Goal: Task Accomplishment & Management: Manage account settings

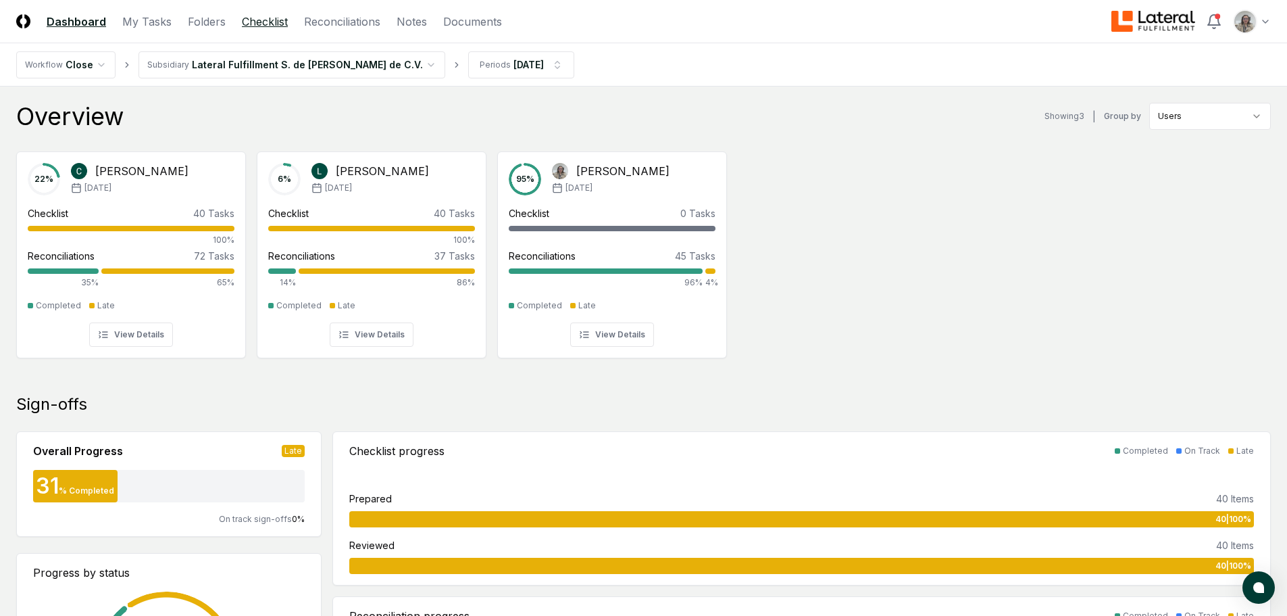
click at [253, 22] on link "Checklist" at bounding box center [265, 22] width 46 height 16
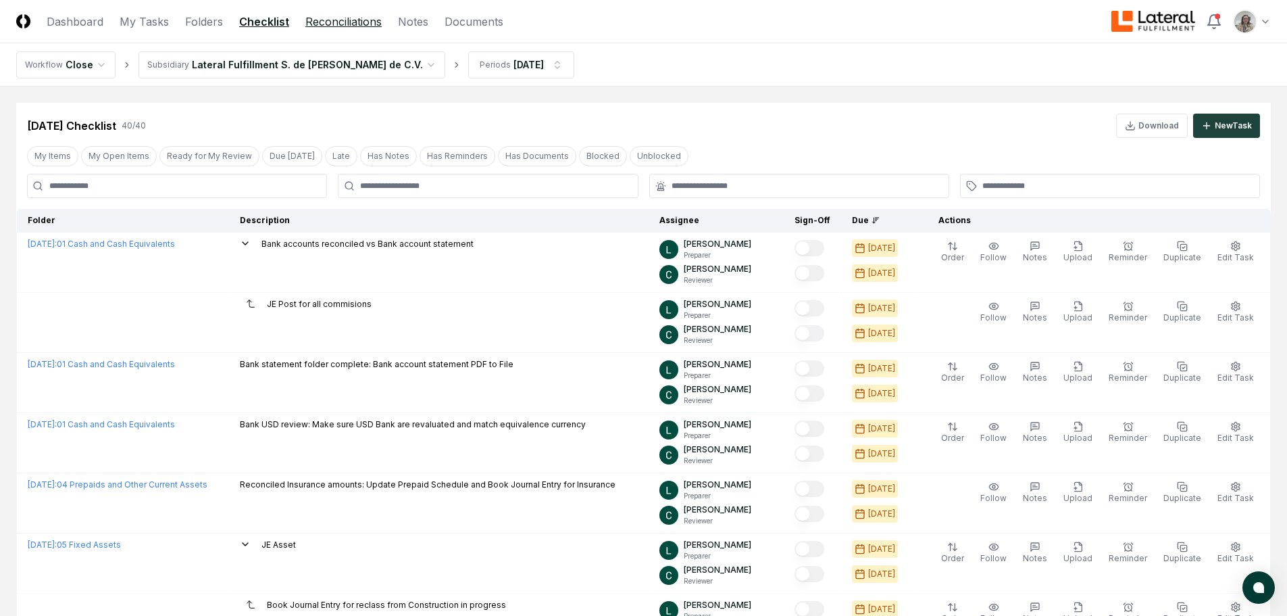
click at [321, 21] on link "Reconciliations" at bounding box center [343, 22] width 76 height 16
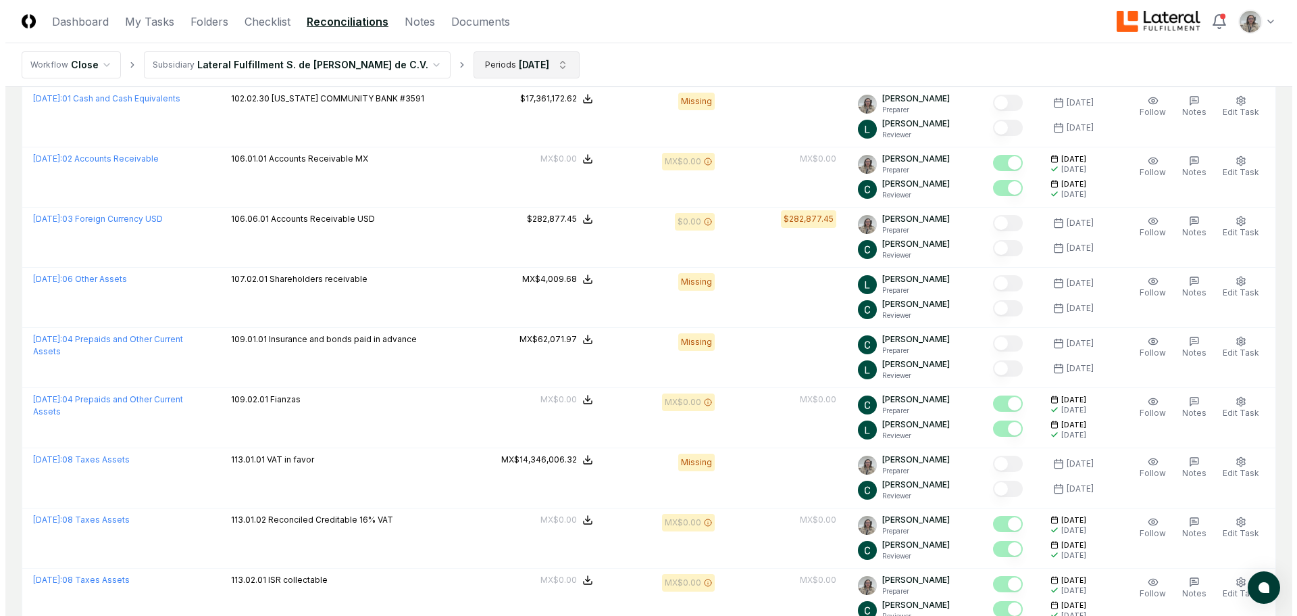
scroll to position [338, 0]
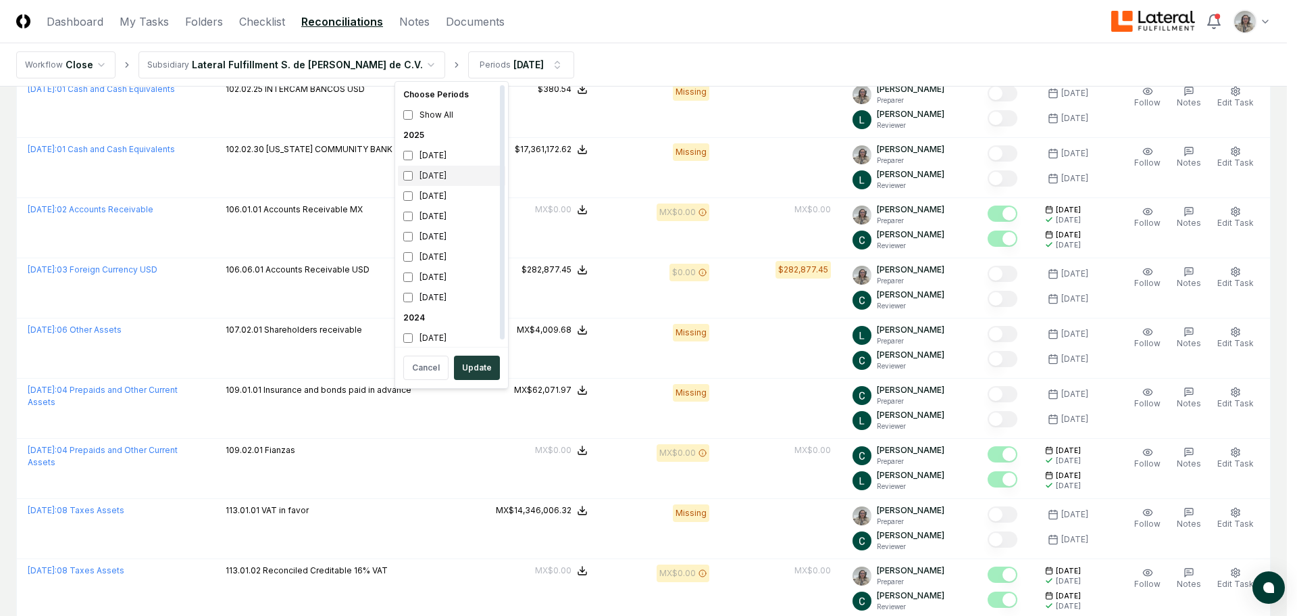
click at [438, 173] on div "[DATE]" at bounding box center [451, 176] width 107 height 20
click at [434, 195] on div "[DATE]" at bounding box center [451, 196] width 107 height 20
click at [475, 371] on button "Update" at bounding box center [477, 367] width 46 height 24
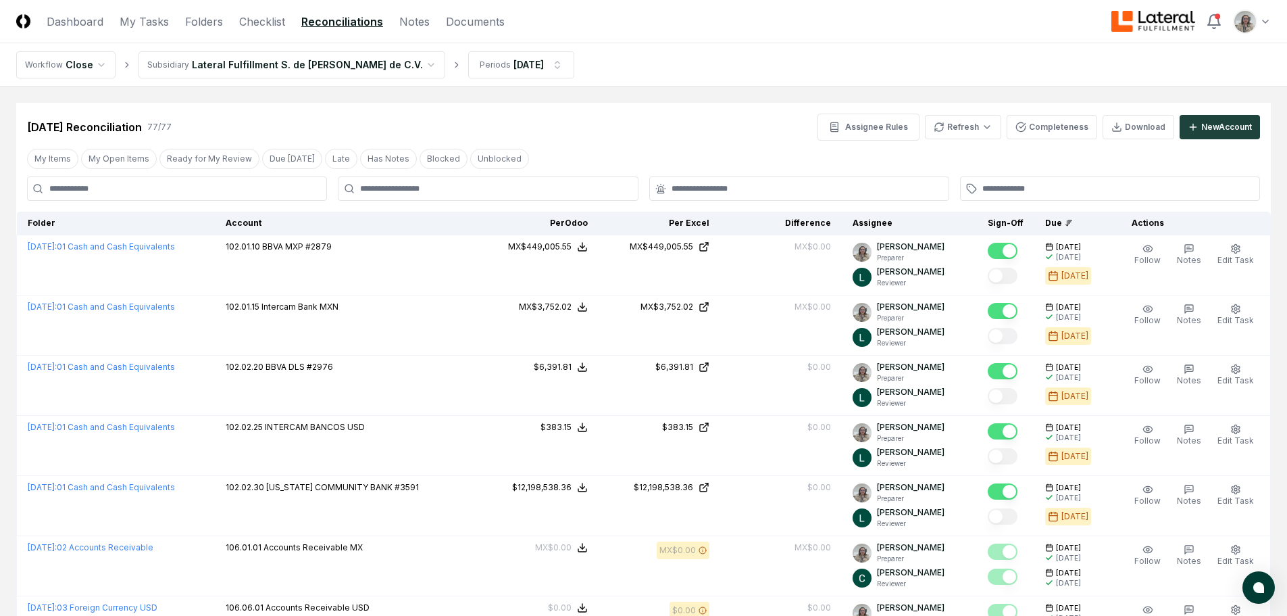
click at [700, 198] on div at bounding box center [799, 188] width 300 height 24
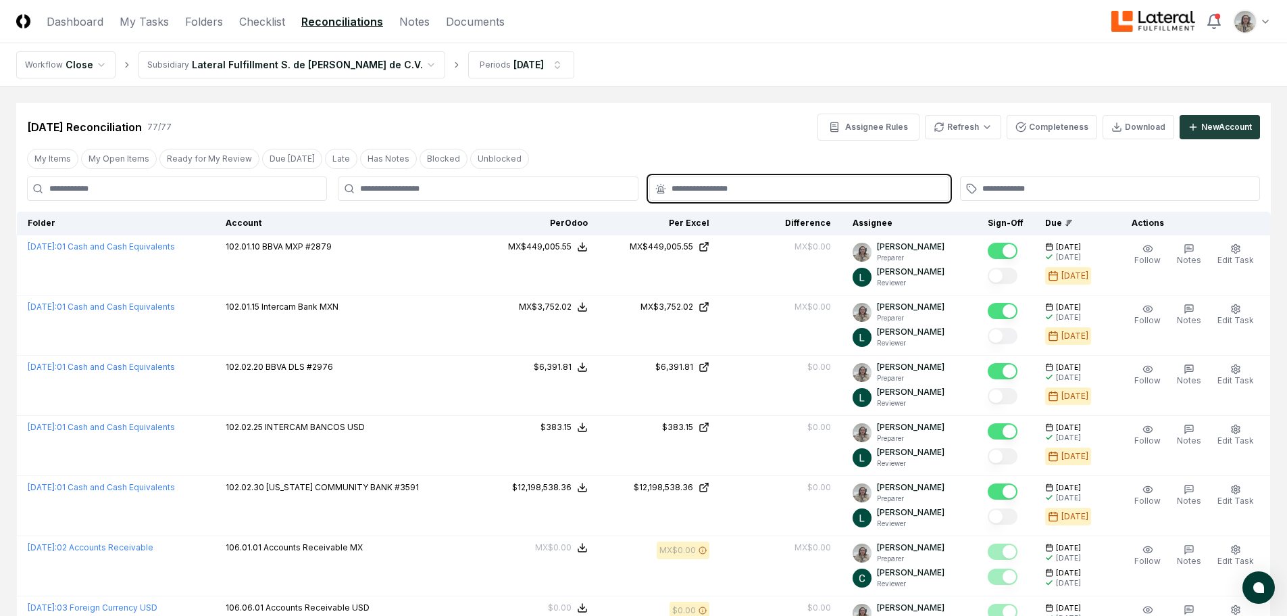
click at [704, 190] on input "text" at bounding box center [806, 188] width 269 height 12
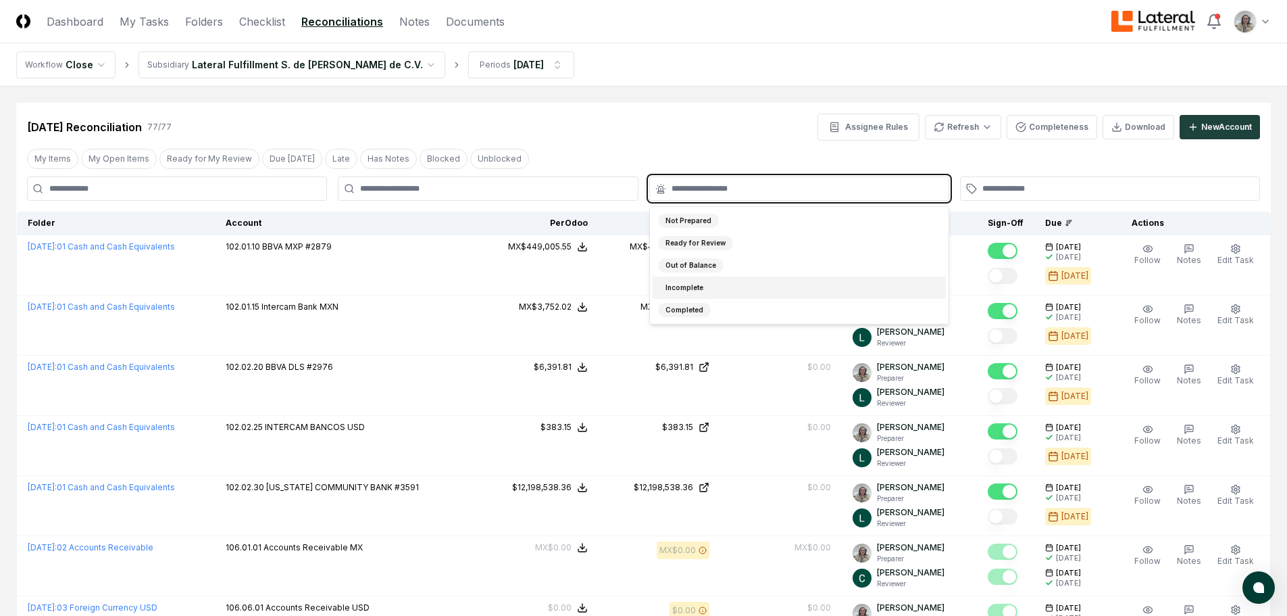
click at [691, 283] on div "Incomplete" at bounding box center [684, 287] width 53 height 14
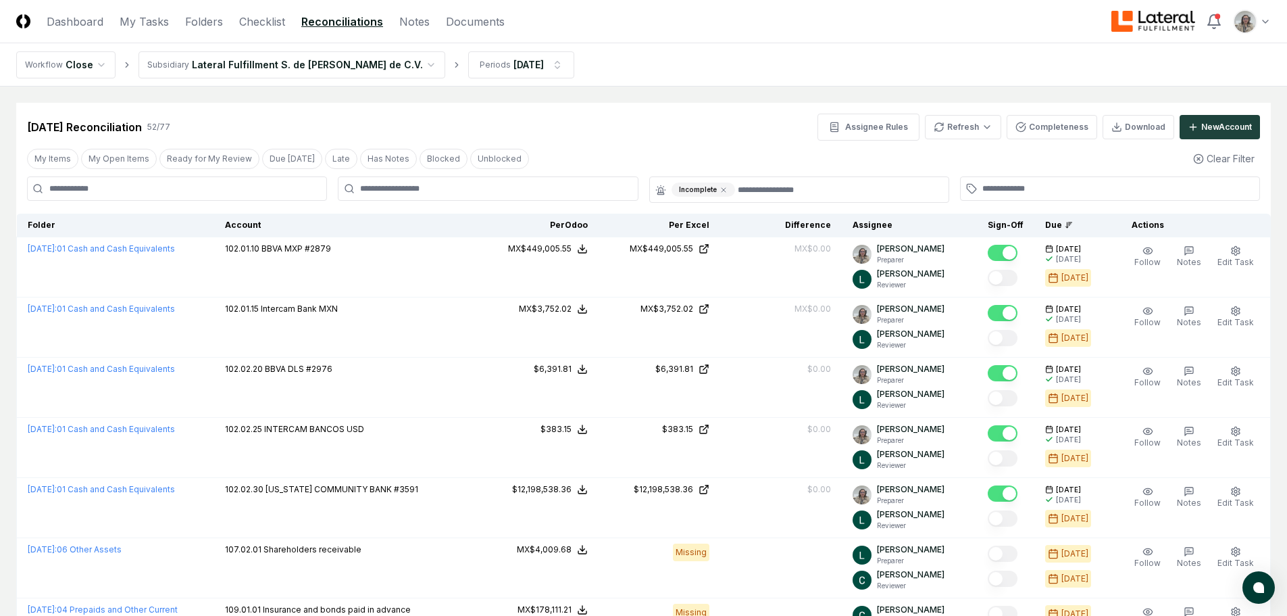
click at [750, 122] on div "[DATE] Reconciliation 52 / 77 Assignee Rules Refresh Completeness Download New …" at bounding box center [643, 127] width 1233 height 27
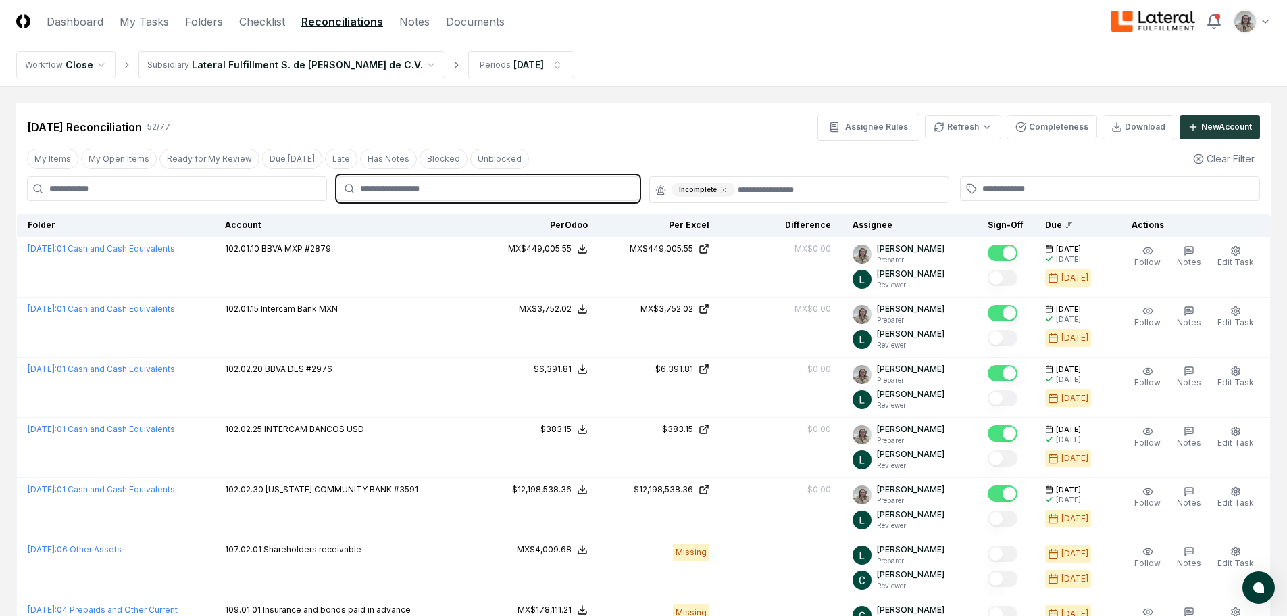
click at [511, 189] on input "text" at bounding box center [494, 188] width 269 height 12
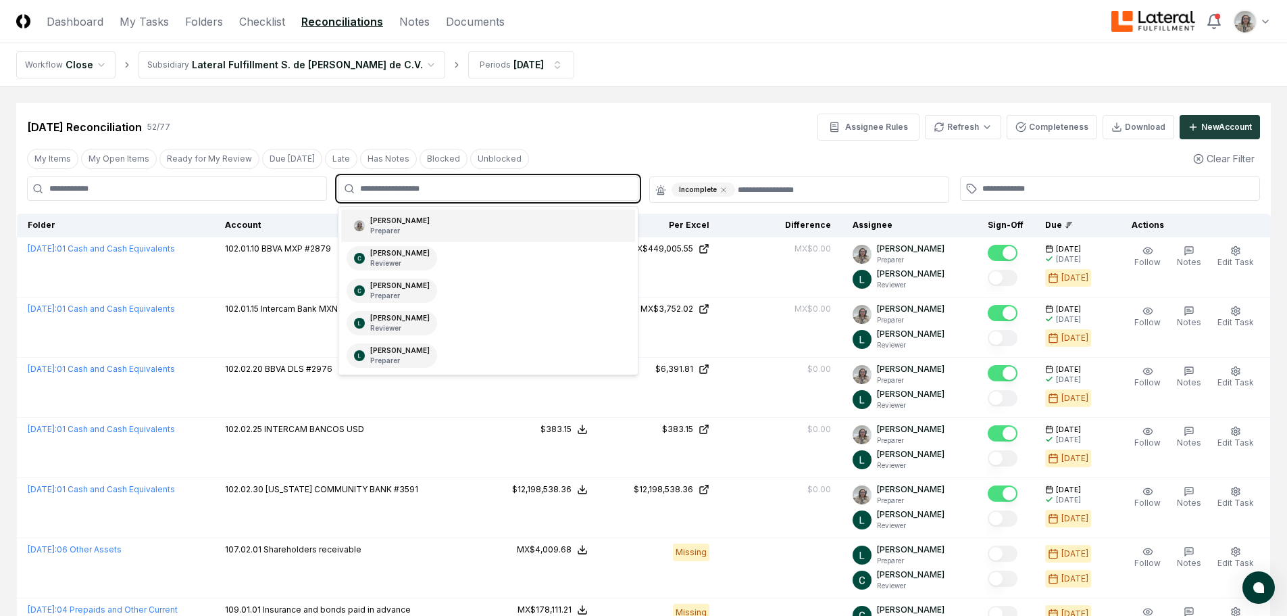
click at [486, 217] on div "[PERSON_NAME] Preparer" at bounding box center [487, 225] width 293 height 32
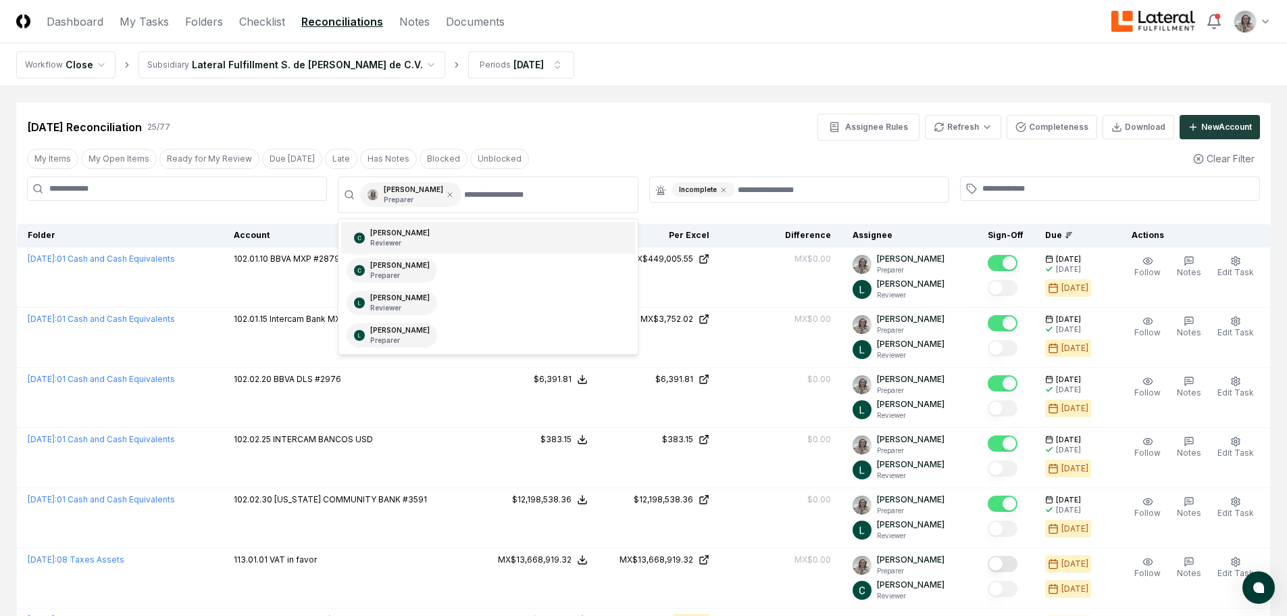
click at [763, 136] on div "[DATE] Reconciliation 25 / 77 Assignee Rules Refresh Completeness Download New …" at bounding box center [643, 127] width 1233 height 27
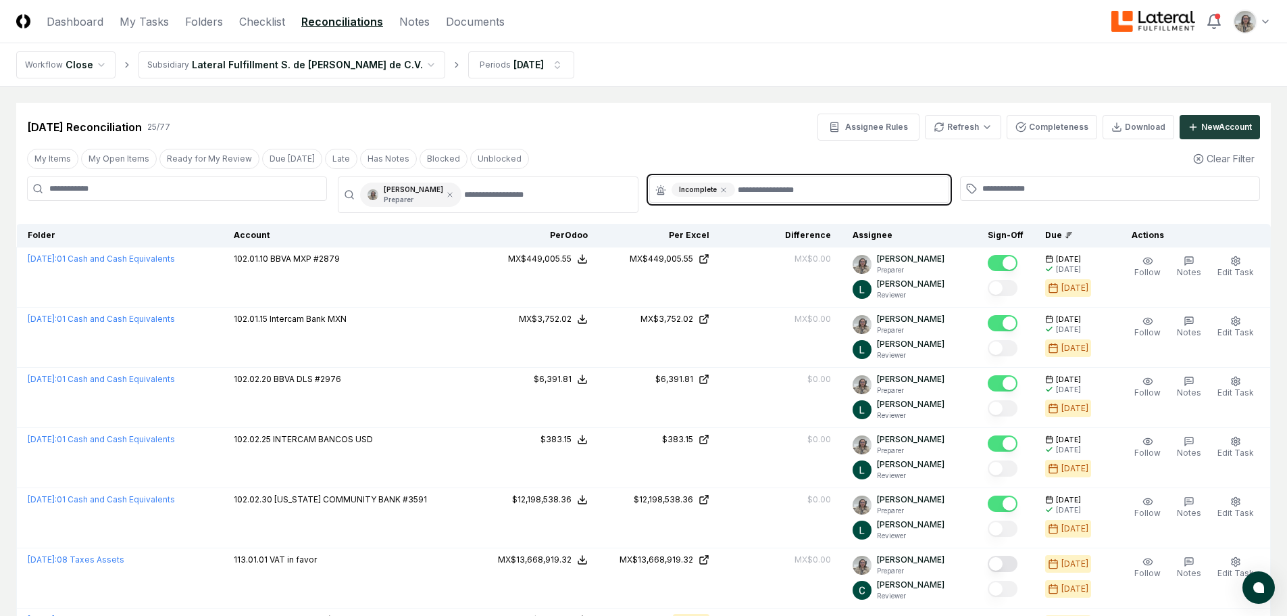
click at [841, 192] on input "text" at bounding box center [839, 189] width 203 height 14
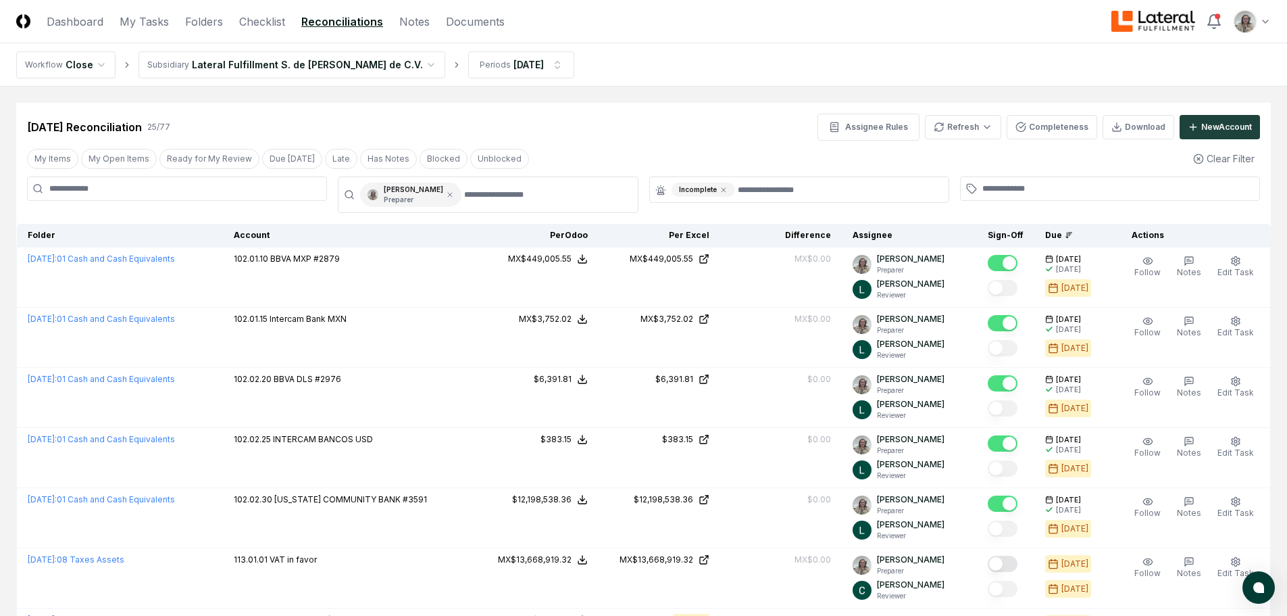
click at [786, 116] on div "[DATE] Reconciliation 25 / 77 Assignee Rules Refresh Completeness Download New …" at bounding box center [643, 127] width 1233 height 27
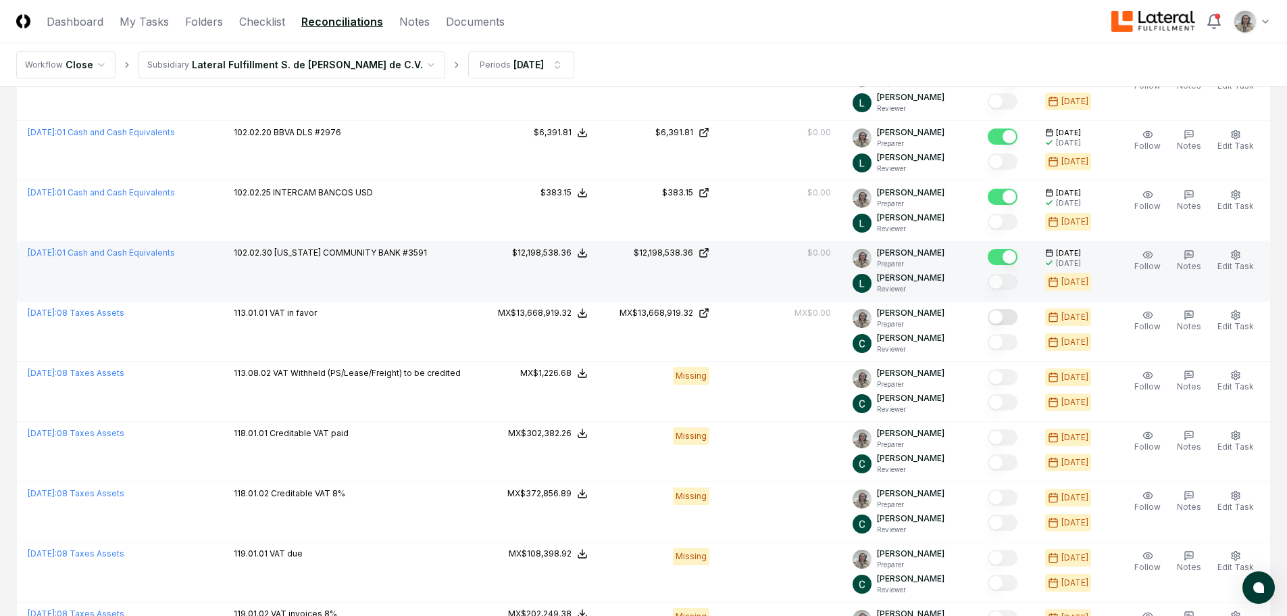
scroll to position [270, 0]
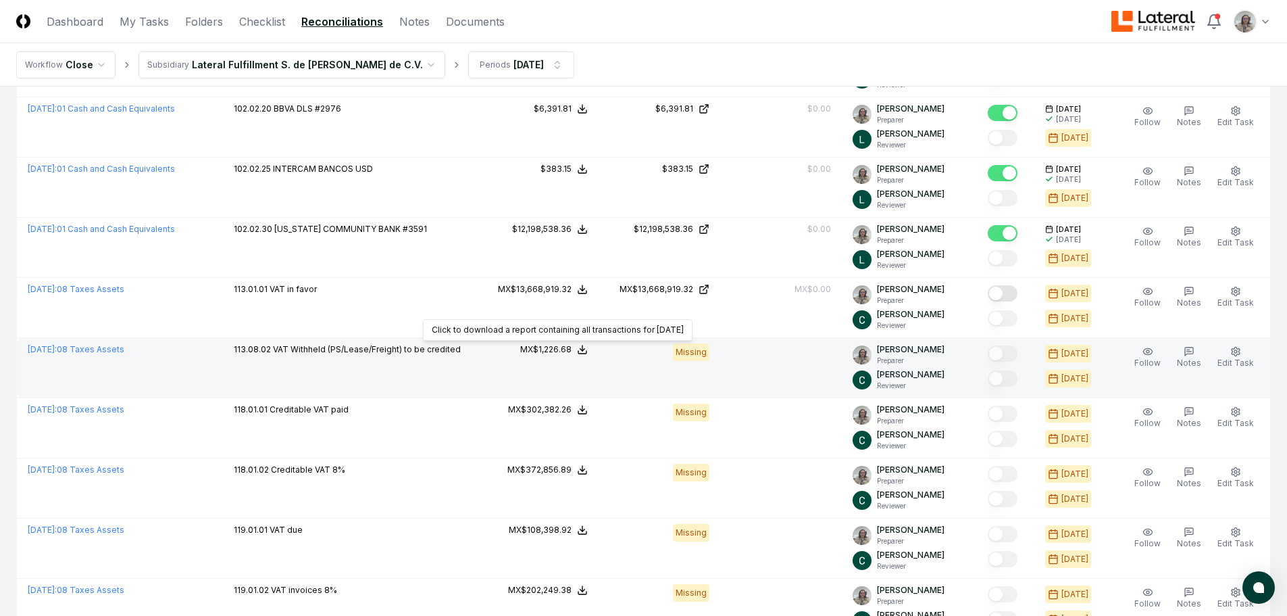
click at [588, 350] on icon at bounding box center [582, 349] width 11 height 11
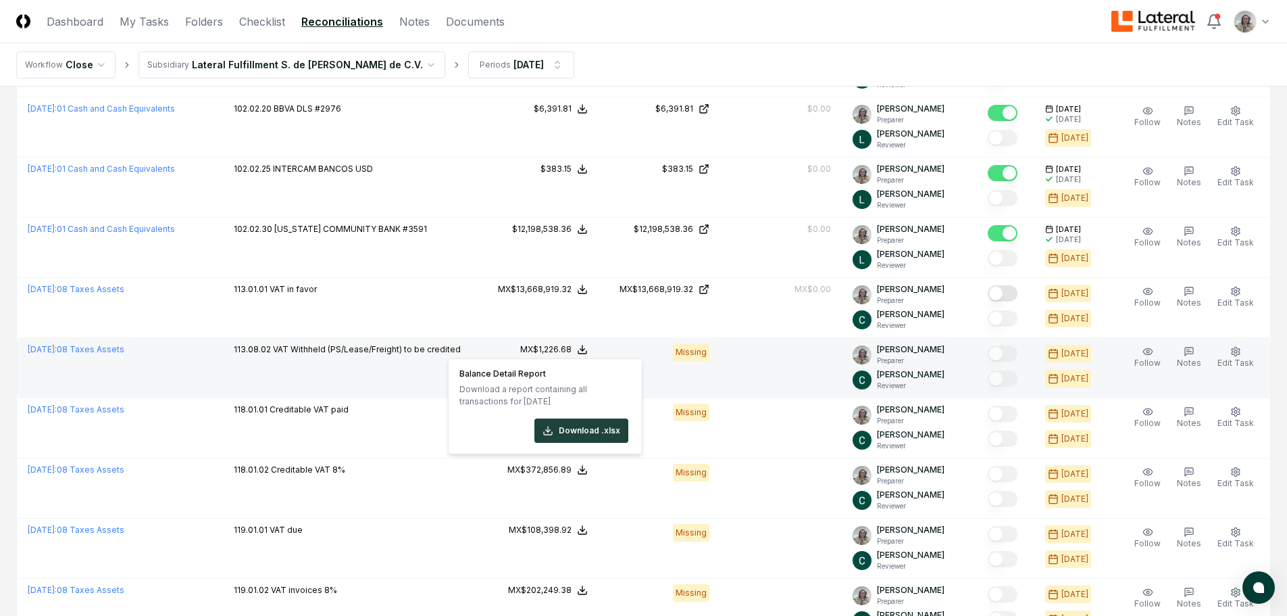
click at [780, 364] on td at bounding box center [781, 368] width 122 height 60
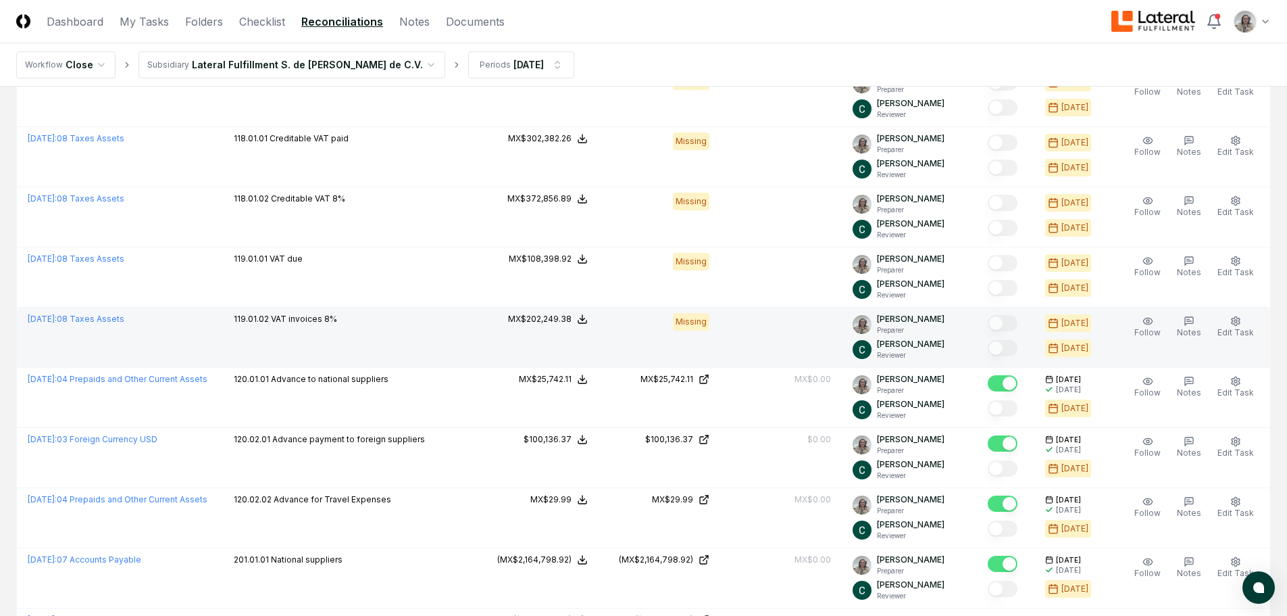
scroll to position [219, 0]
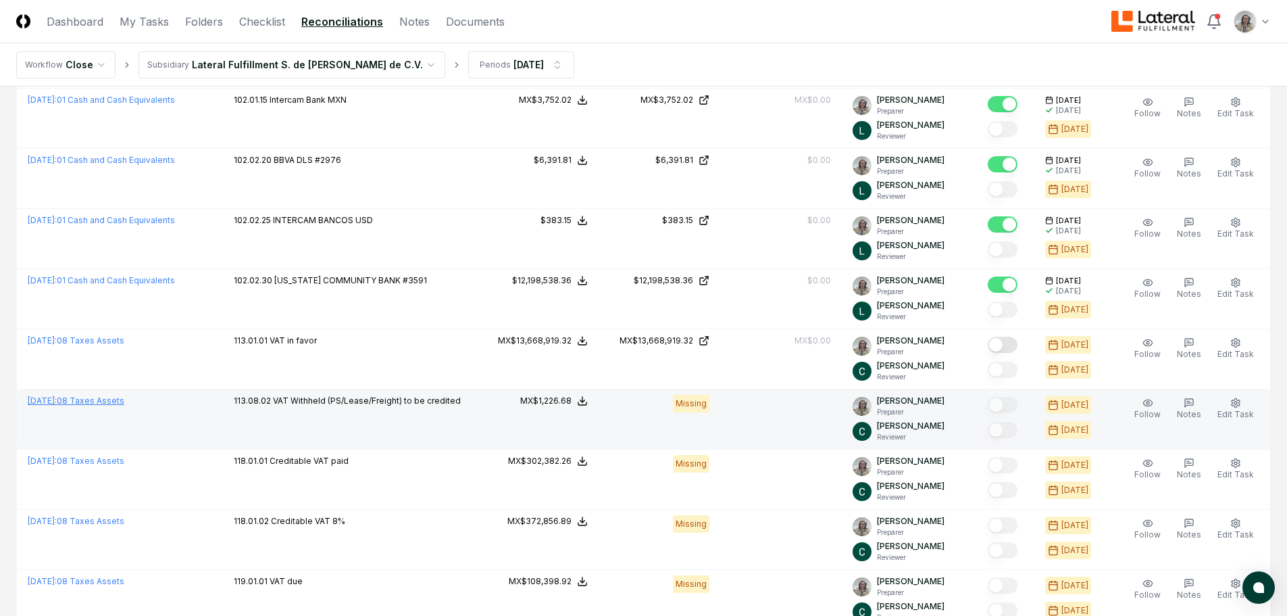
click at [121, 401] on link "[DATE] : 08 Taxes Assets" at bounding box center [76, 400] width 97 height 10
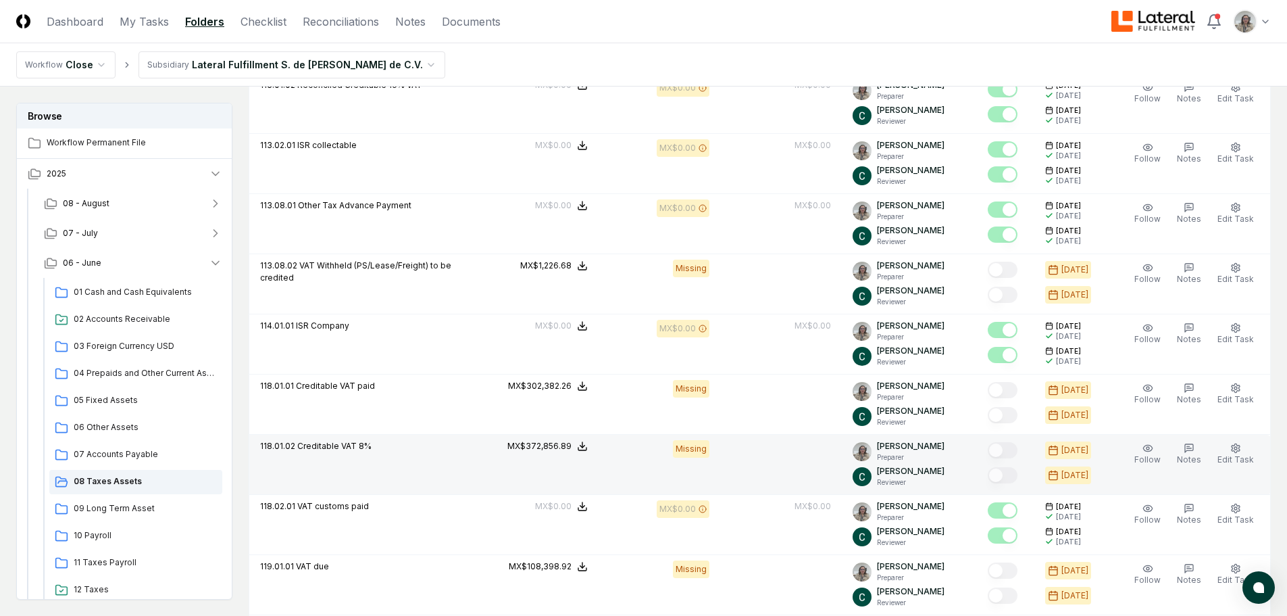
scroll to position [541, 0]
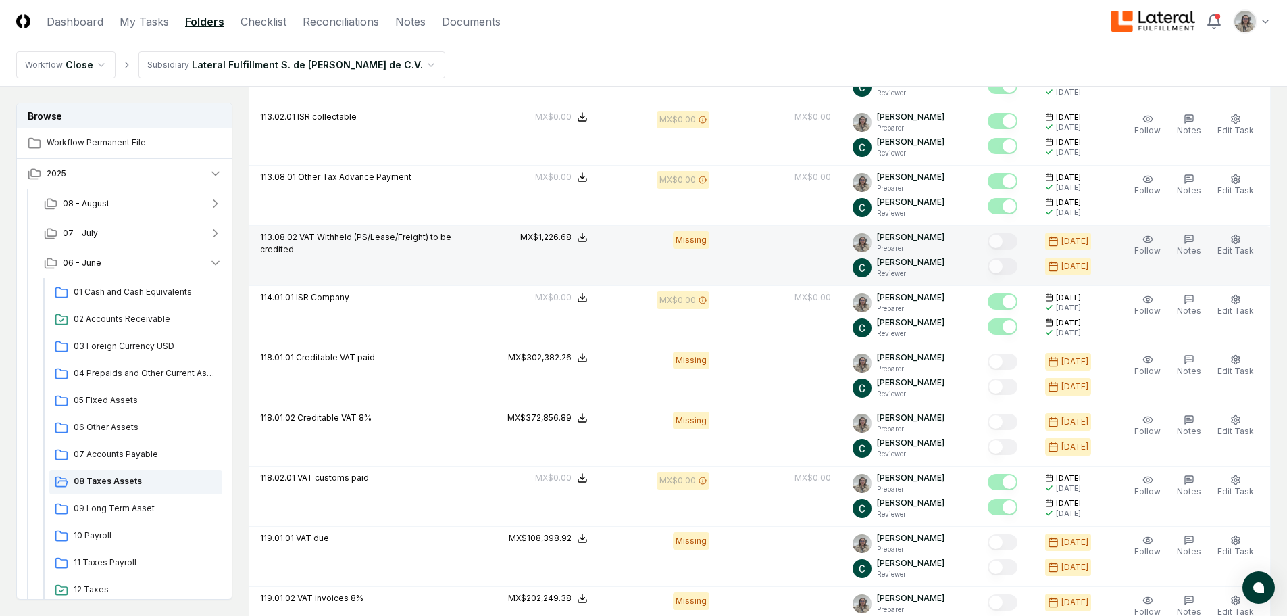
click at [472, 260] on td "113.08.02 VAT Withheld (PS/Lease/Freight) to be credited" at bounding box center [363, 256] width 228 height 60
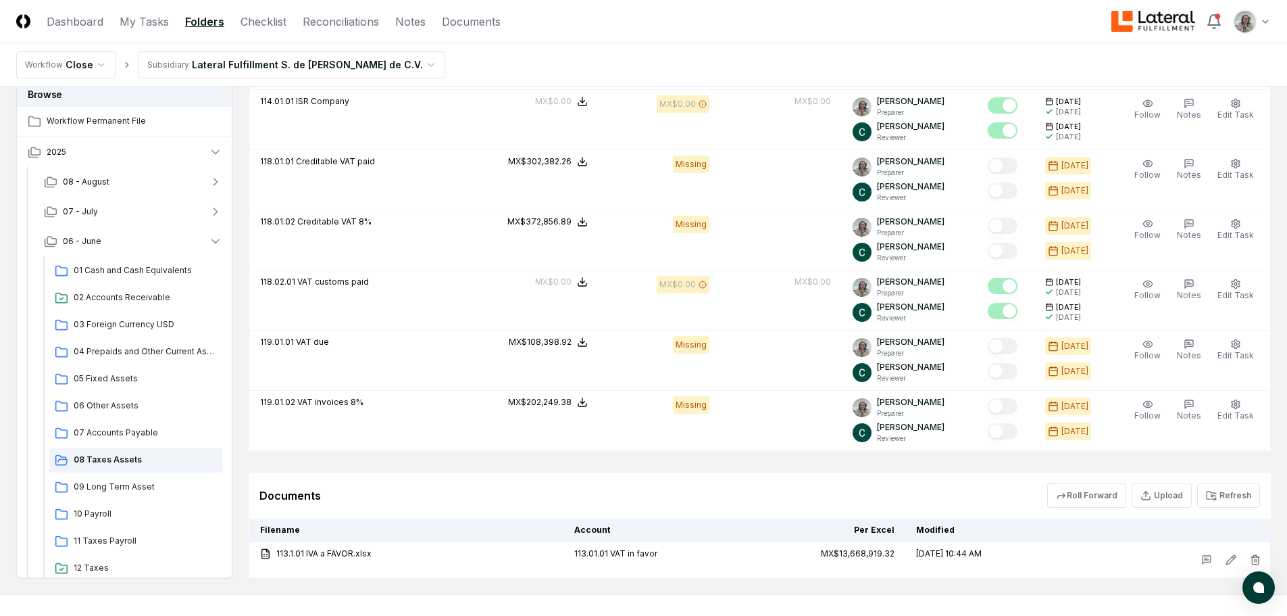
scroll to position [796, 0]
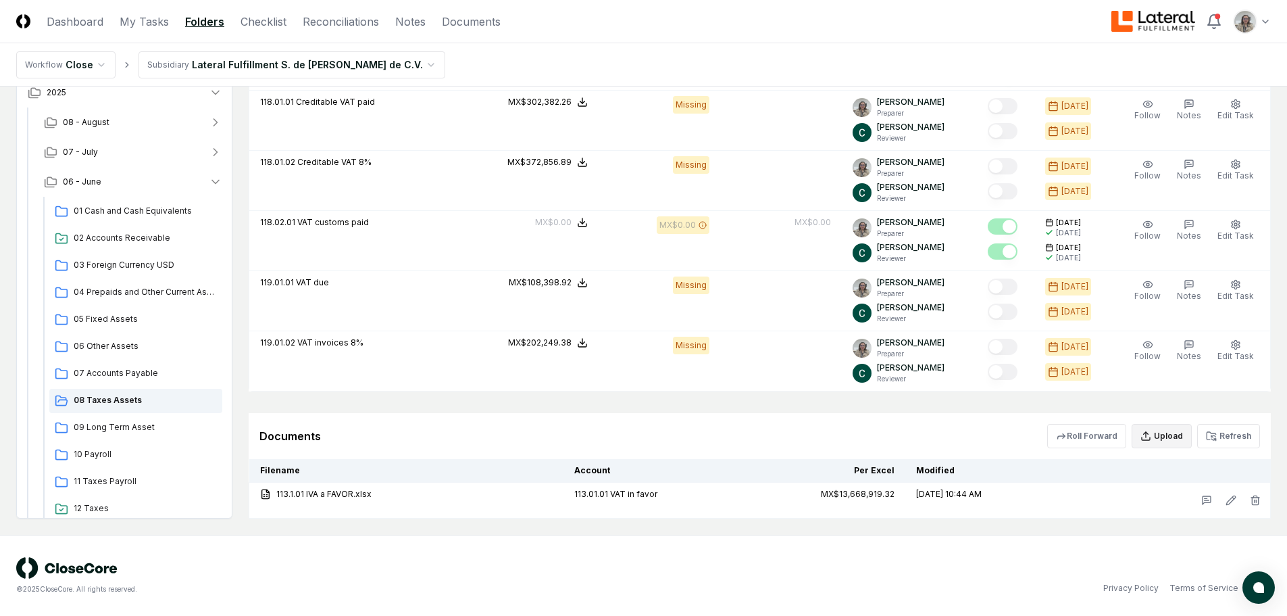
click at [1170, 432] on button "Upload" at bounding box center [1162, 436] width 60 height 24
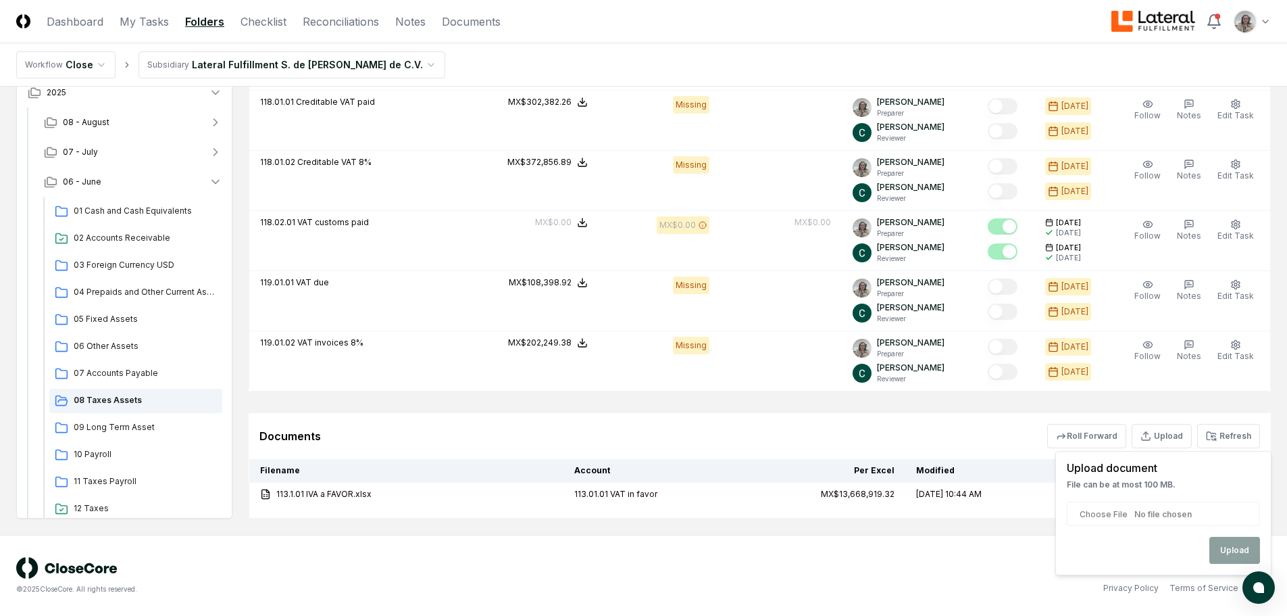
click at [1120, 517] on input "file" at bounding box center [1163, 513] width 193 height 24
type input "**********"
click at [1235, 552] on button "Upload" at bounding box center [1234, 549] width 51 height 27
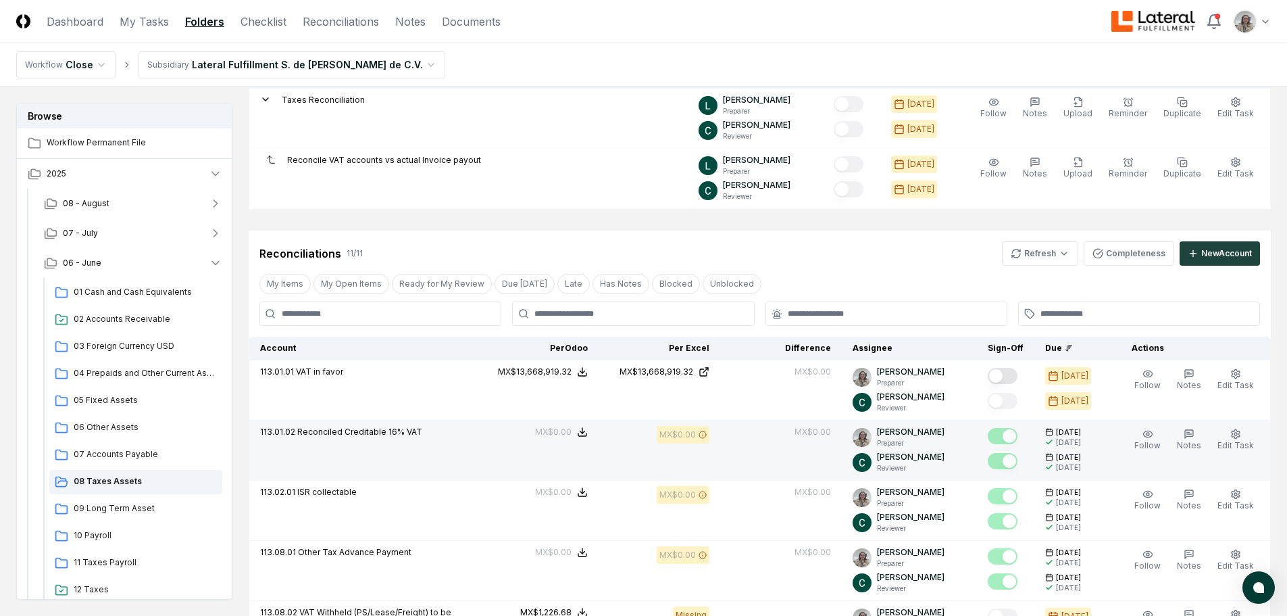
scroll to position [0, 0]
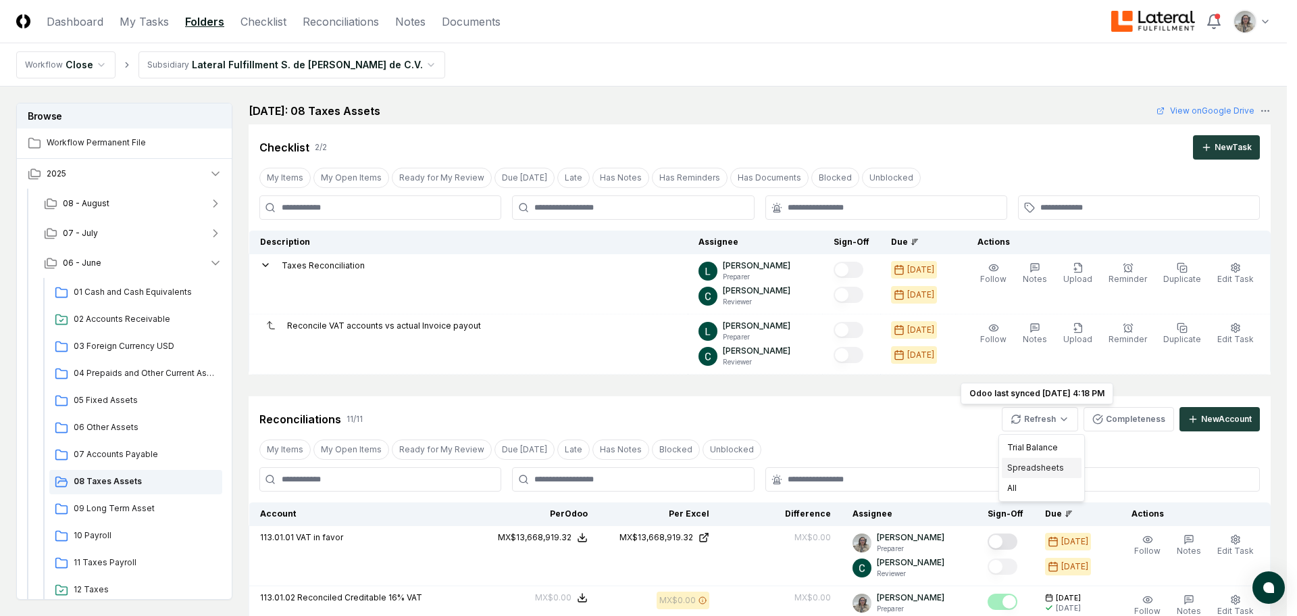
click at [1045, 463] on div "Spreadsheets" at bounding box center [1042, 467] width 80 height 20
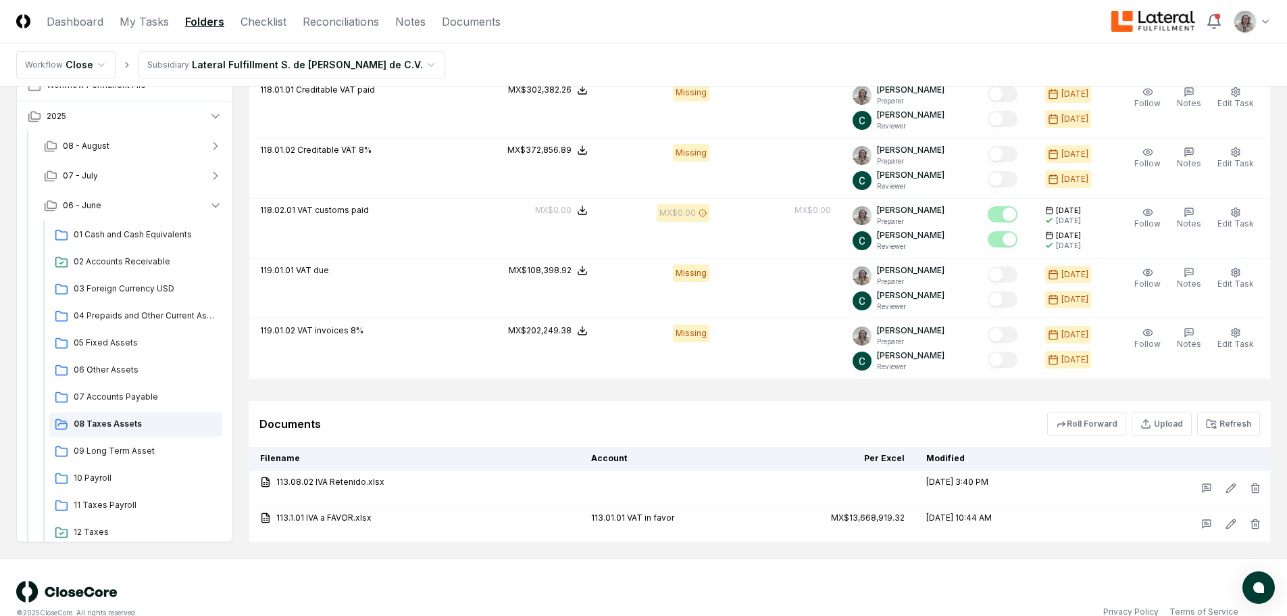
scroll to position [832, 0]
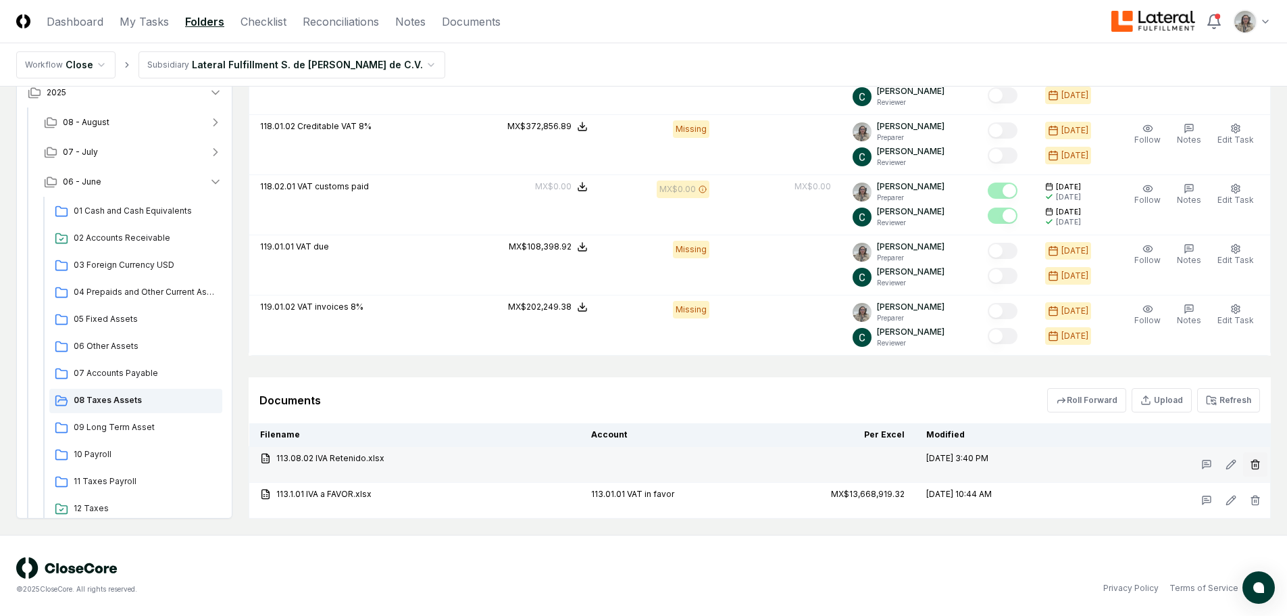
click at [1247, 466] on button "button" at bounding box center [1255, 464] width 24 height 24
drag, startPoint x: 1254, startPoint y: 546, endPoint x: 1242, endPoint y: 547, distance: 11.5
click at [1254, 547] on button "Delete" at bounding box center [1251, 540] width 49 height 27
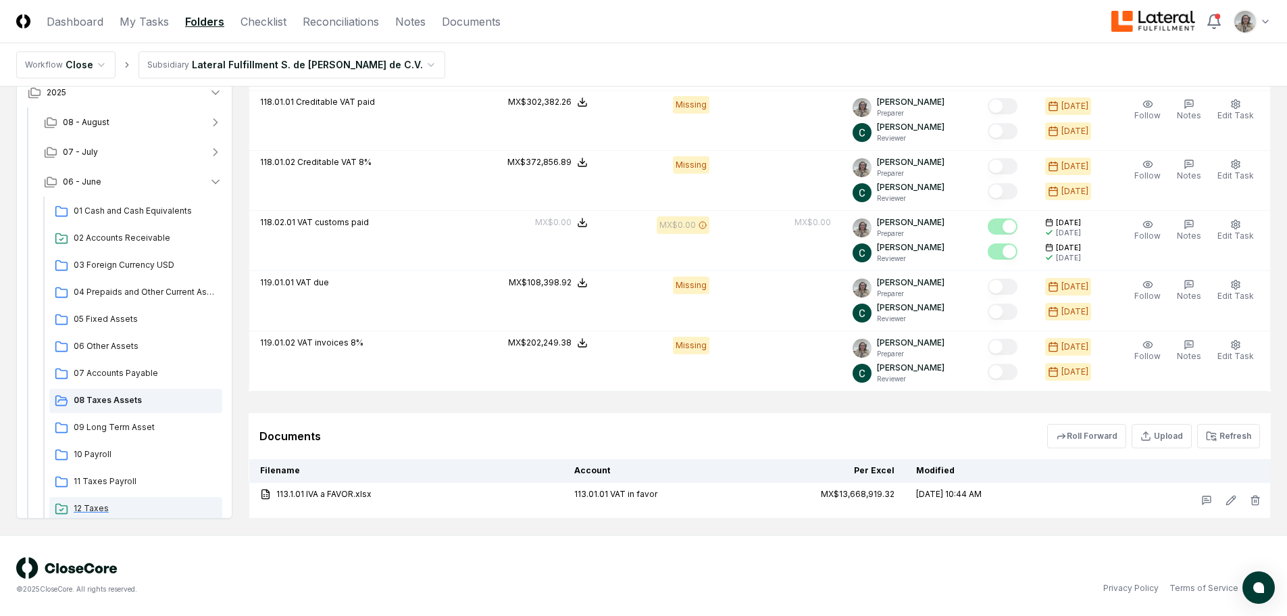
scroll to position [796, 0]
click at [1179, 444] on button "Upload" at bounding box center [1162, 436] width 60 height 24
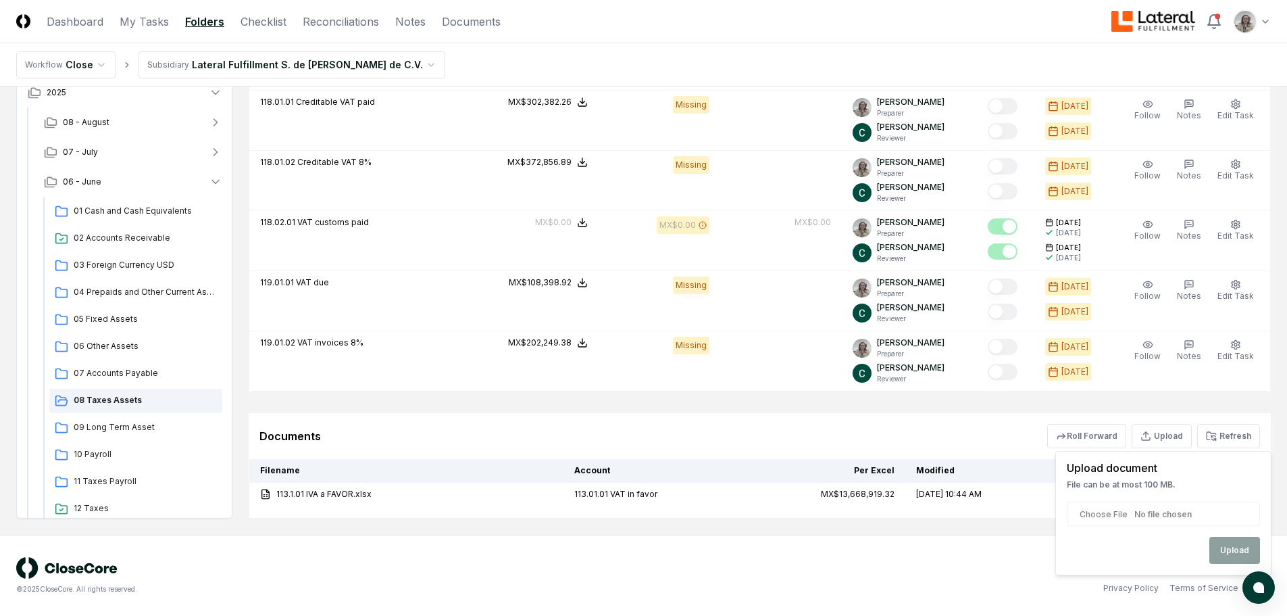
click at [1154, 509] on input "file" at bounding box center [1163, 513] width 193 height 24
type input "**********"
click at [1232, 554] on button "Upload" at bounding box center [1234, 549] width 51 height 27
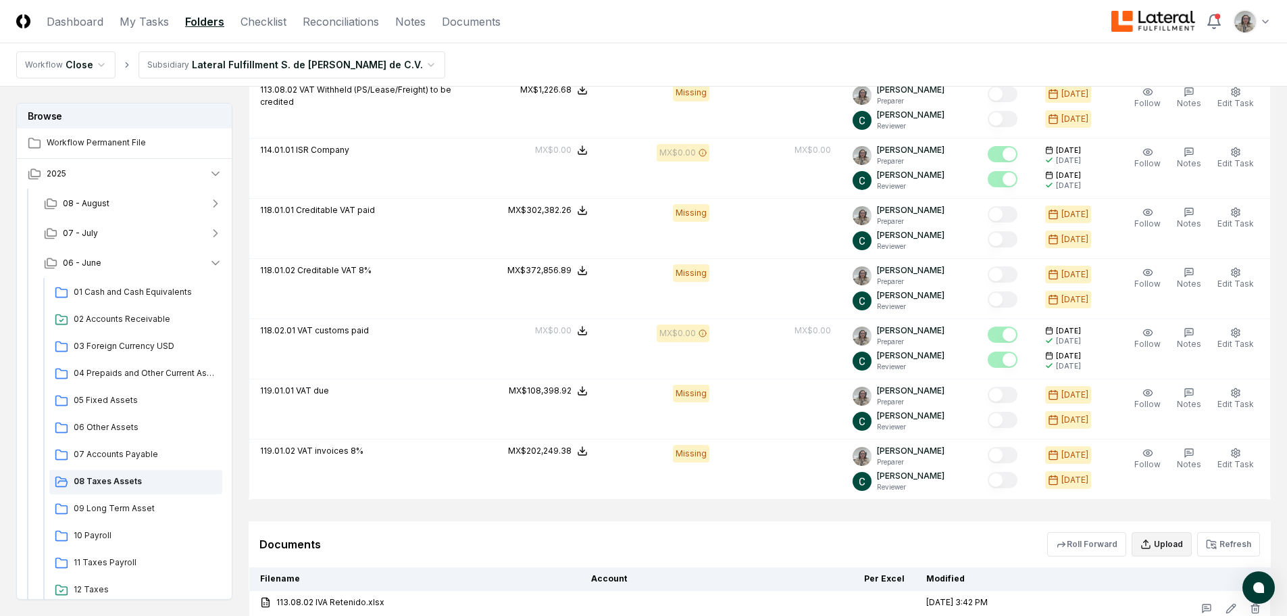
scroll to position [832, 0]
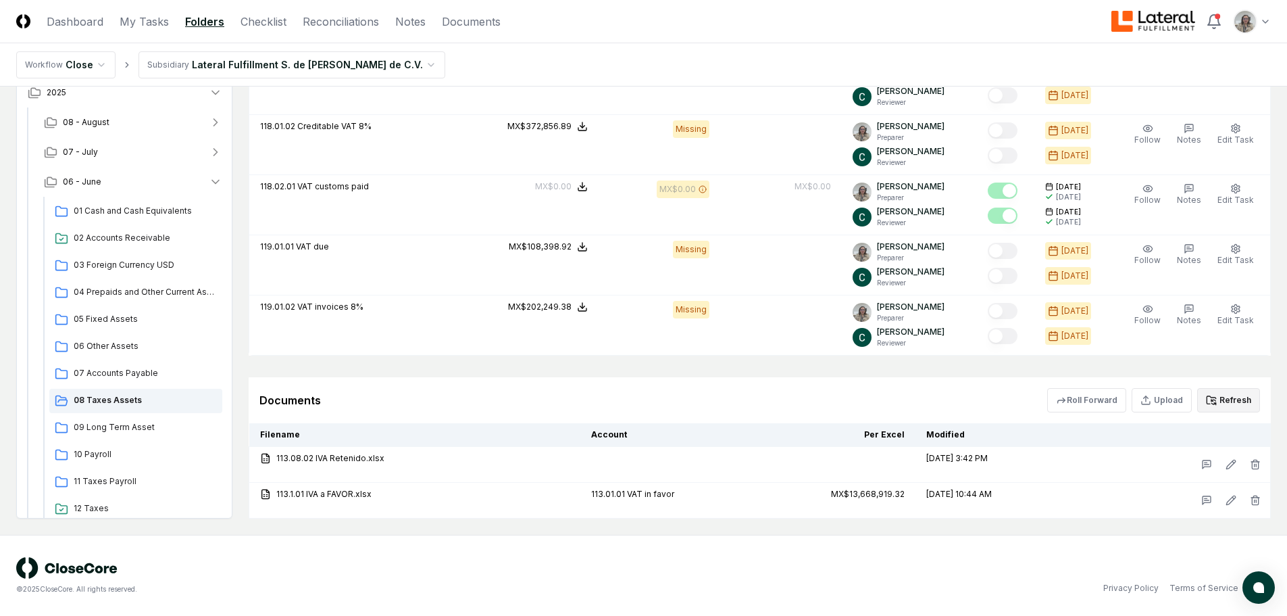
click at [1228, 401] on button "Refresh" at bounding box center [1228, 400] width 63 height 24
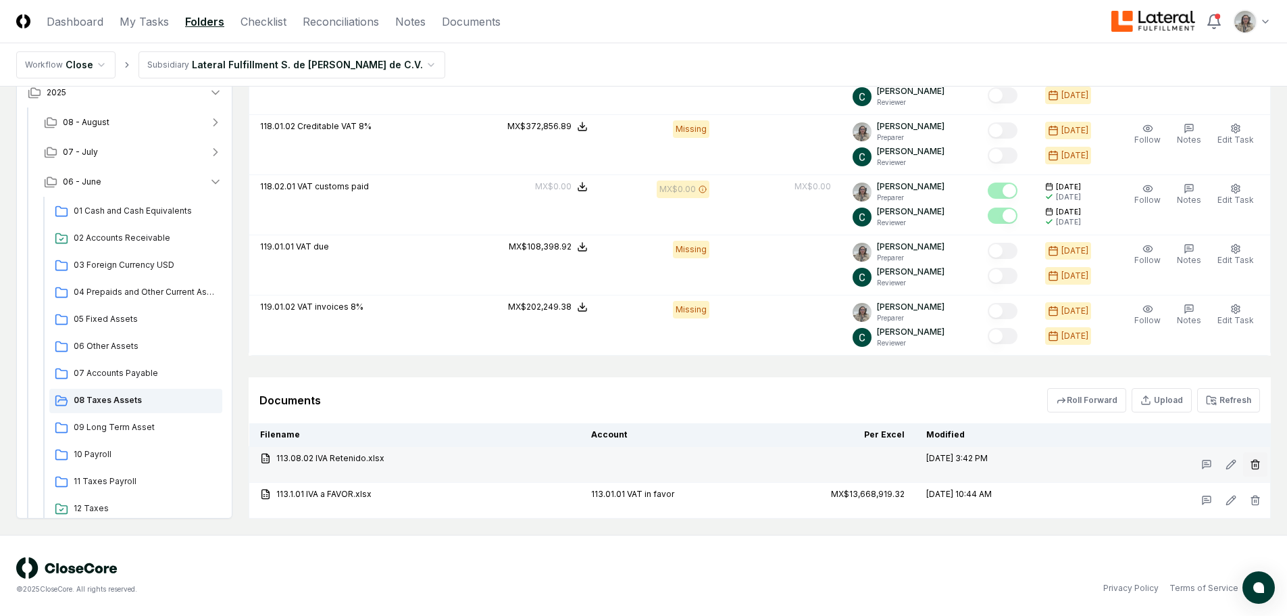
click at [1256, 461] on icon "button" at bounding box center [1255, 464] width 11 height 11
click at [1244, 538] on button "Delete" at bounding box center [1251, 540] width 49 height 27
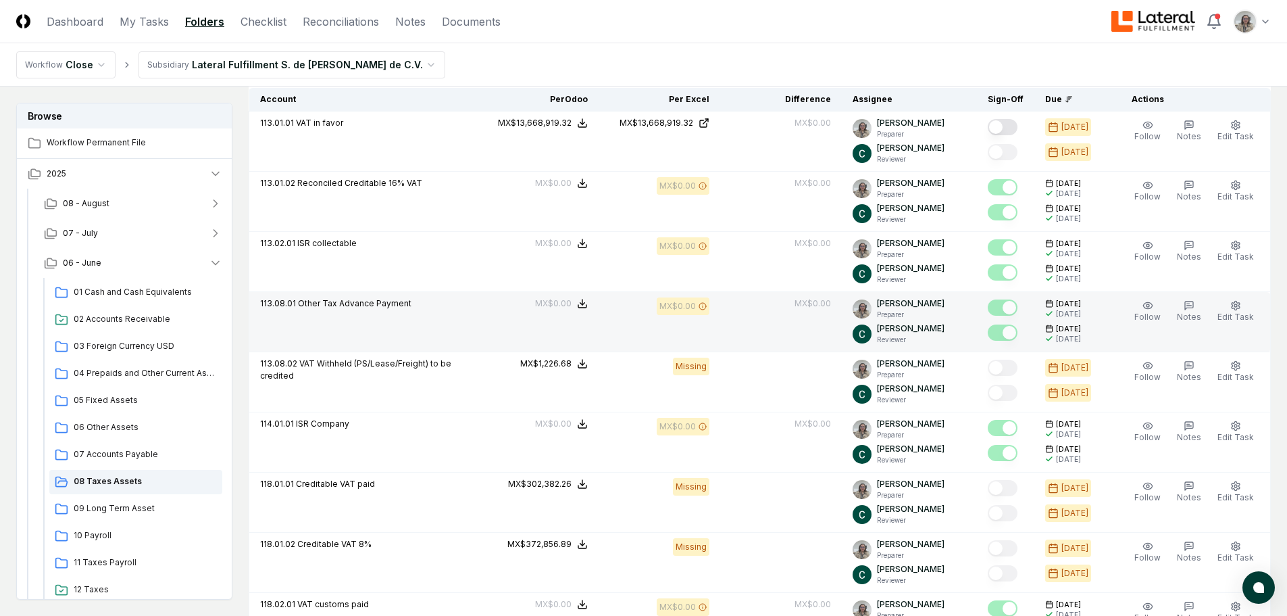
scroll to position [359, 0]
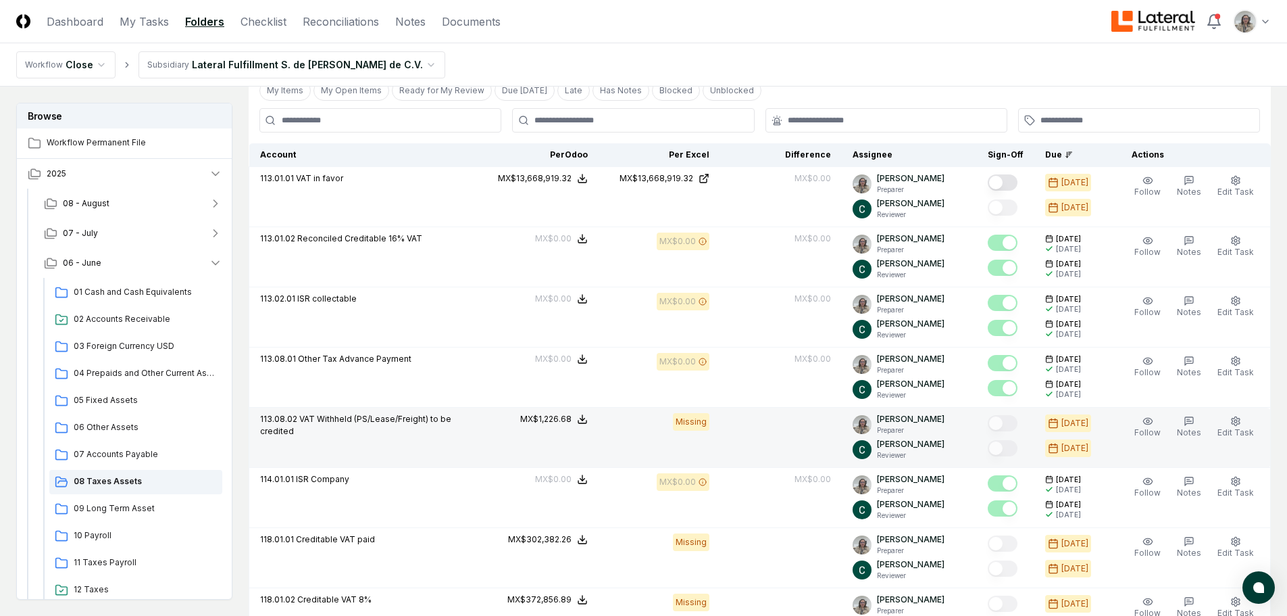
click at [438, 436] on p "113.08.02 VAT Withheld (PS/Lease/Freight) to be credited" at bounding box center [363, 425] width 206 height 24
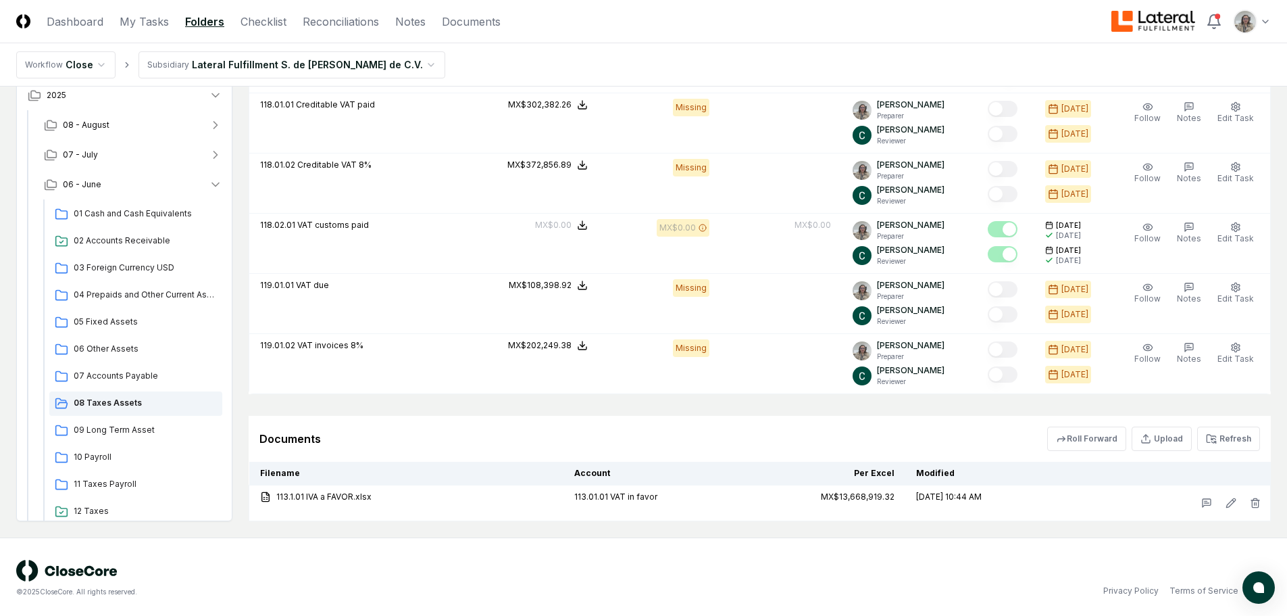
scroll to position [796, 0]
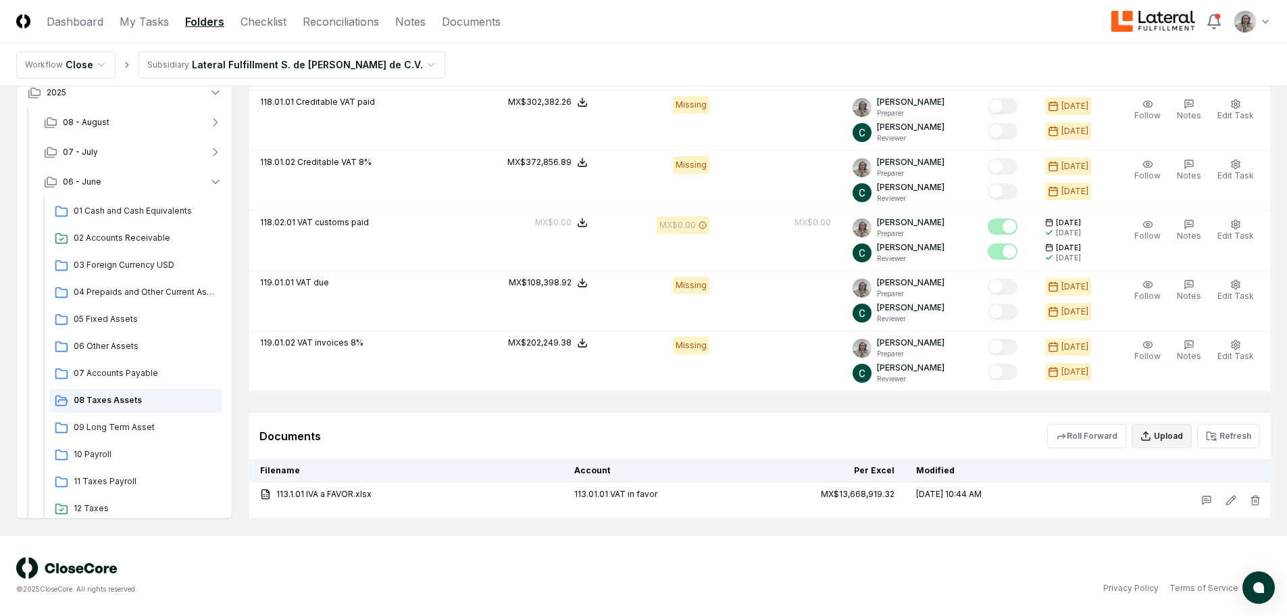
click at [1174, 438] on button "Upload" at bounding box center [1162, 436] width 60 height 24
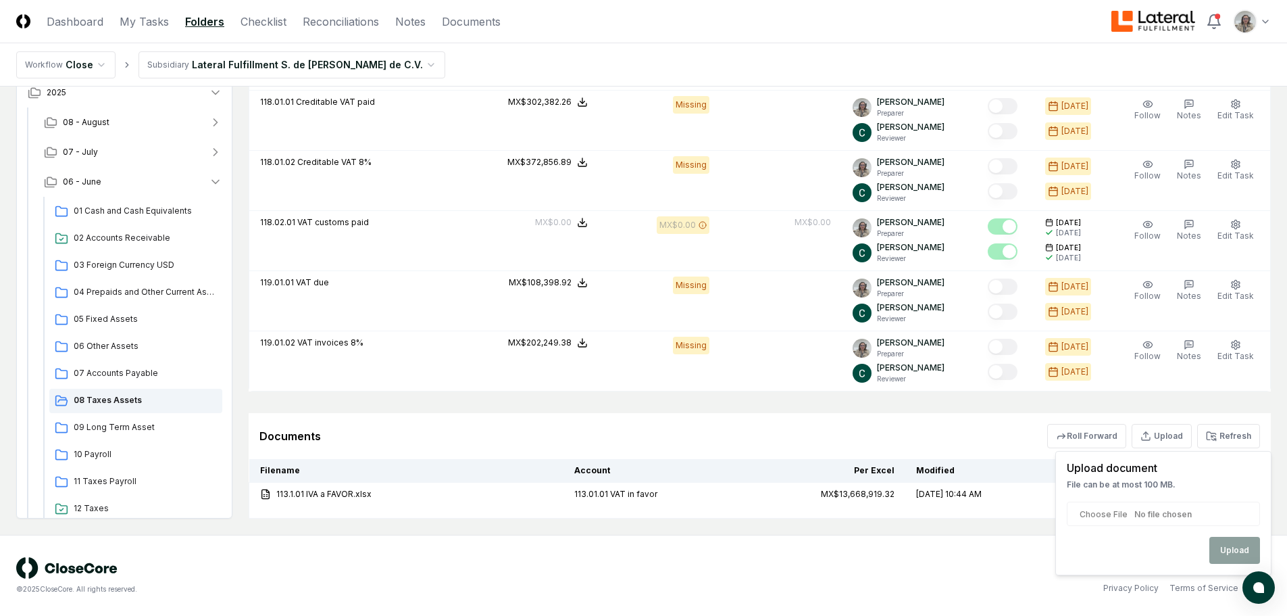
click at [1143, 512] on input "file" at bounding box center [1163, 513] width 193 height 24
type input "**********"
click at [1217, 549] on button "Upload" at bounding box center [1234, 549] width 51 height 27
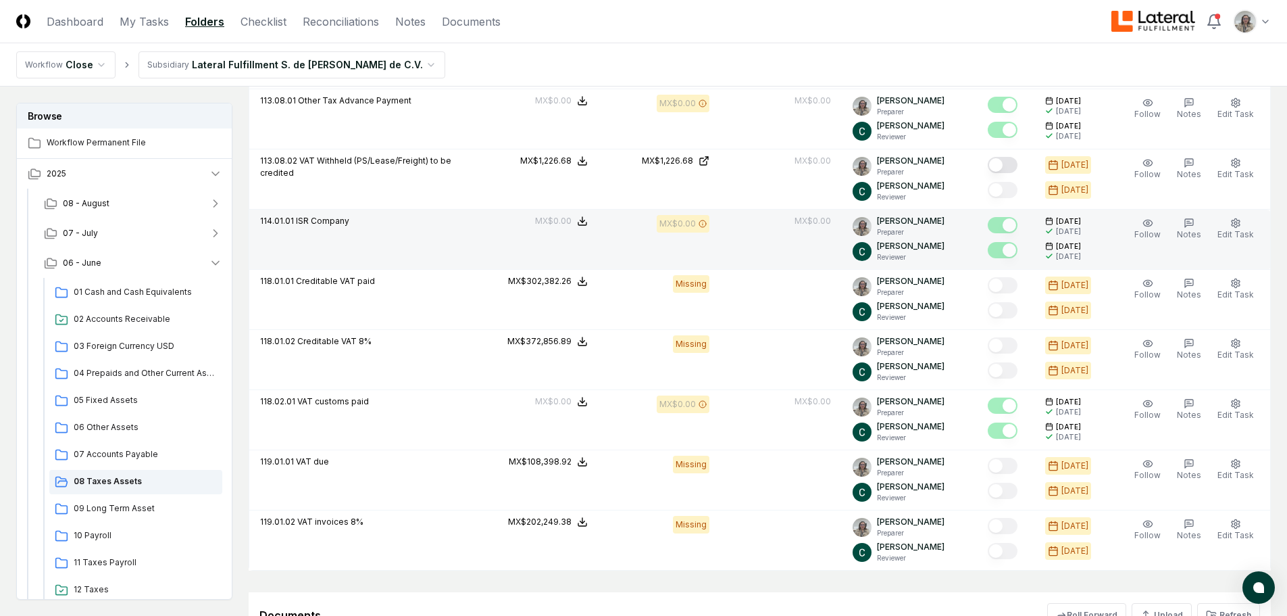
scroll to position [593, 0]
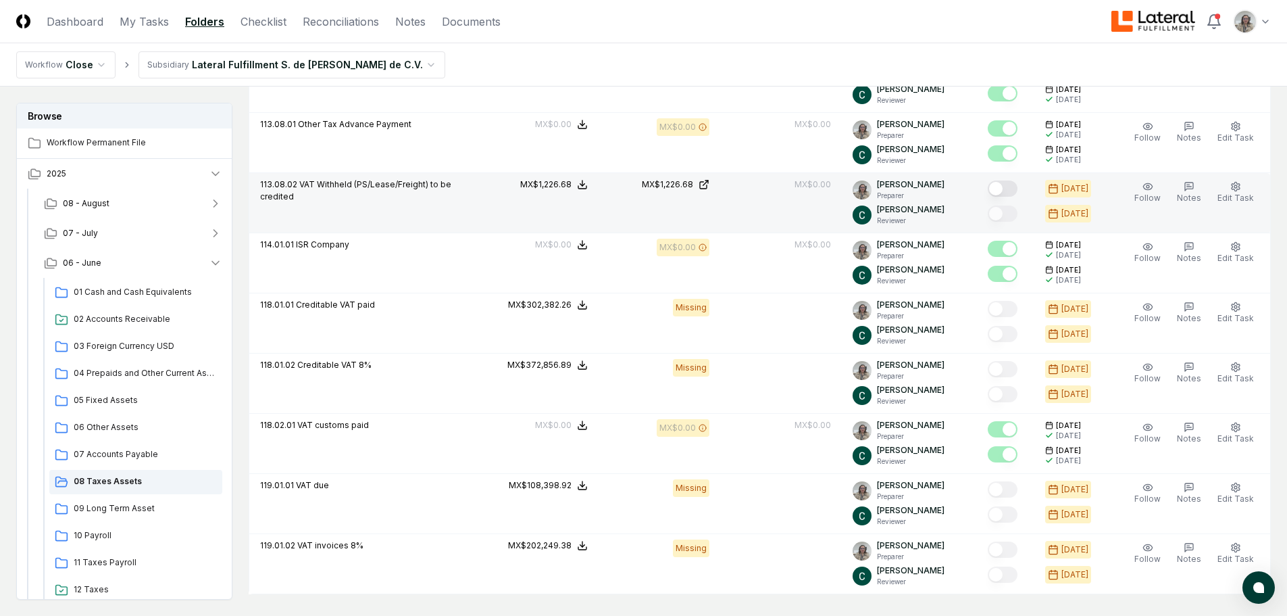
click at [1012, 184] on button "Mark complete" at bounding box center [1003, 188] width 30 height 16
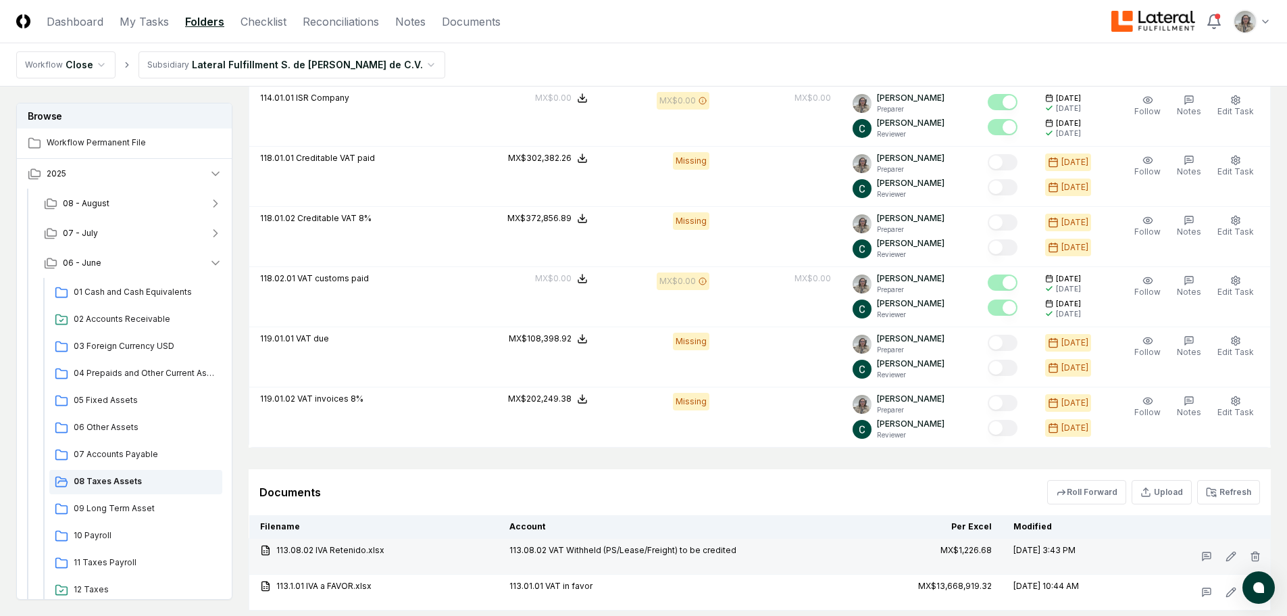
scroll to position [832, 0]
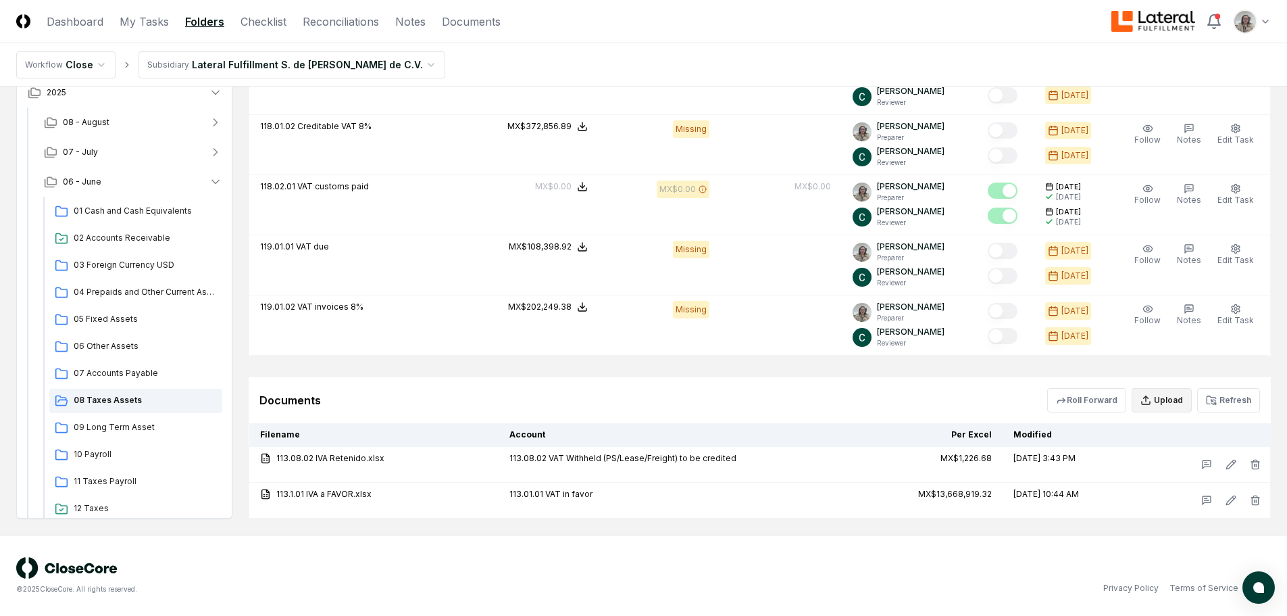
click at [1178, 408] on button "Upload" at bounding box center [1162, 400] width 60 height 24
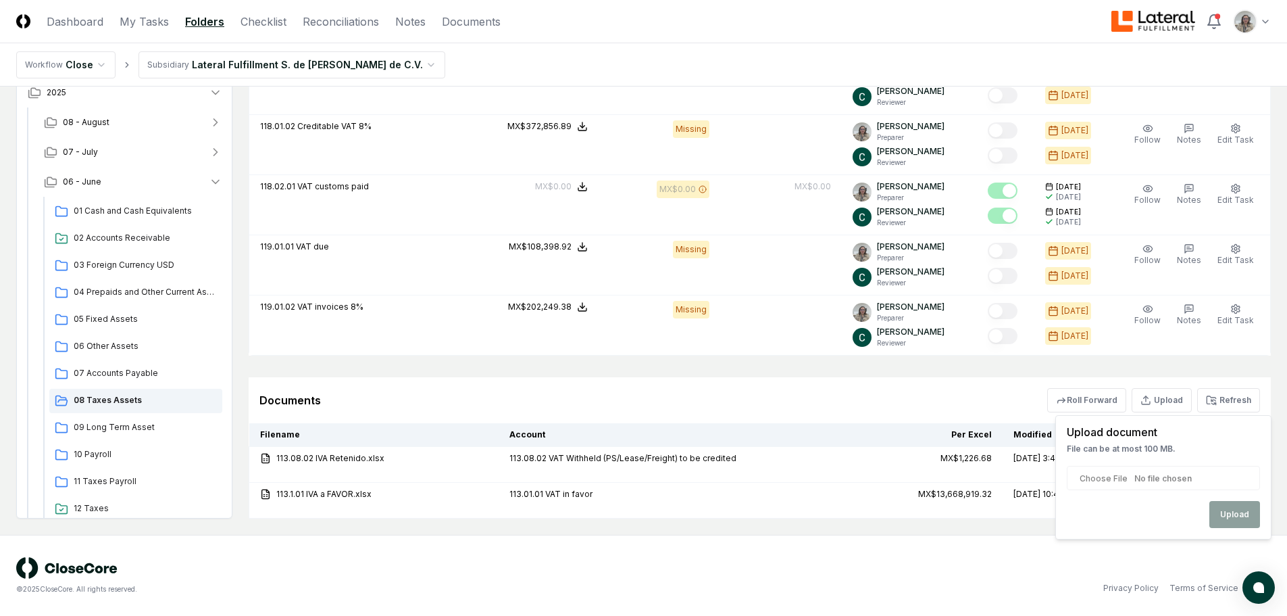
click at [1123, 474] on input "file" at bounding box center [1163, 478] width 193 height 24
type input "**********"
click at [1223, 516] on button "Upload" at bounding box center [1234, 514] width 51 height 27
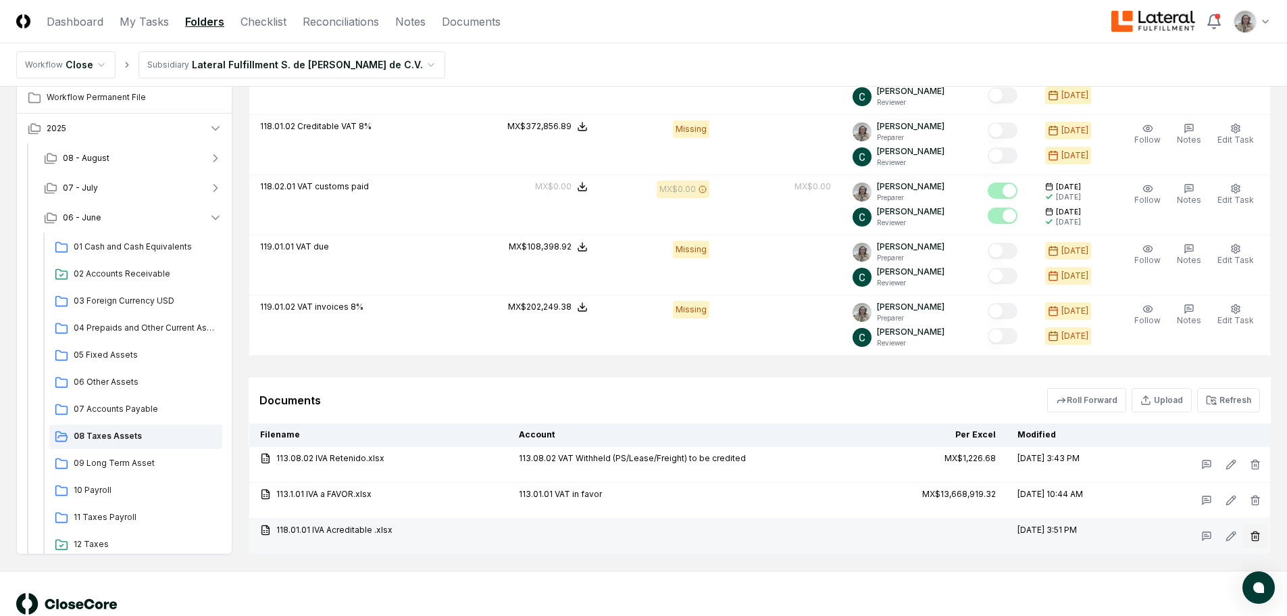
click at [1255, 536] on line "button" at bounding box center [1255, 536] width 0 height 3
click at [1255, 485] on button "Delete" at bounding box center [1251, 495] width 49 height 27
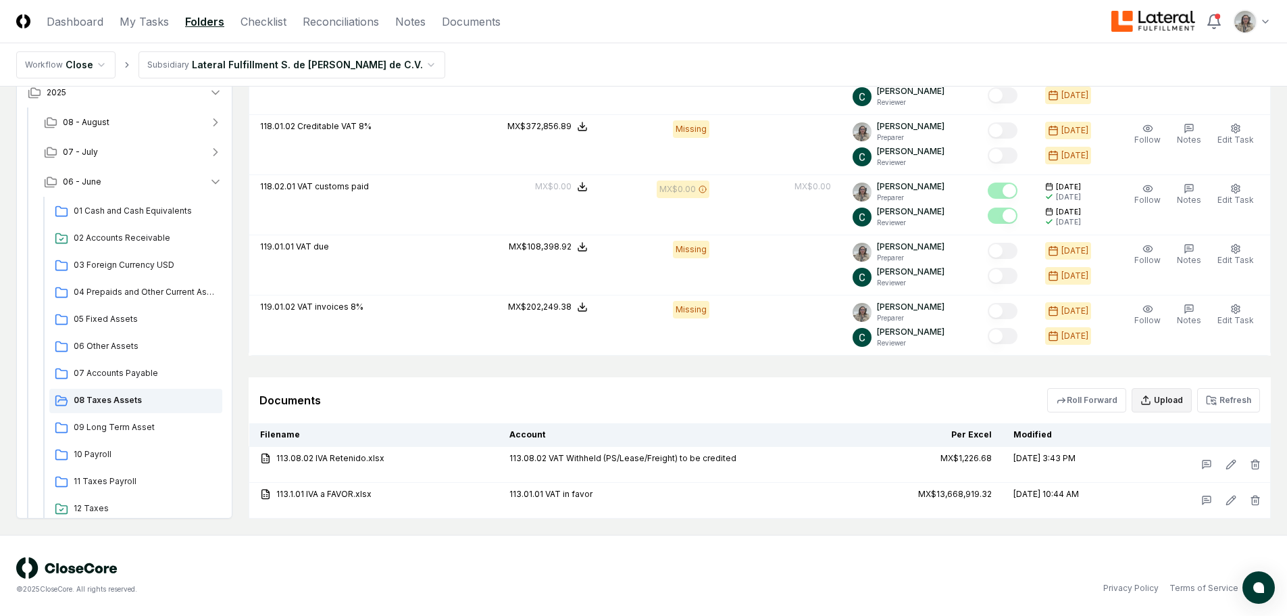
click at [1170, 409] on button "Upload" at bounding box center [1162, 400] width 60 height 24
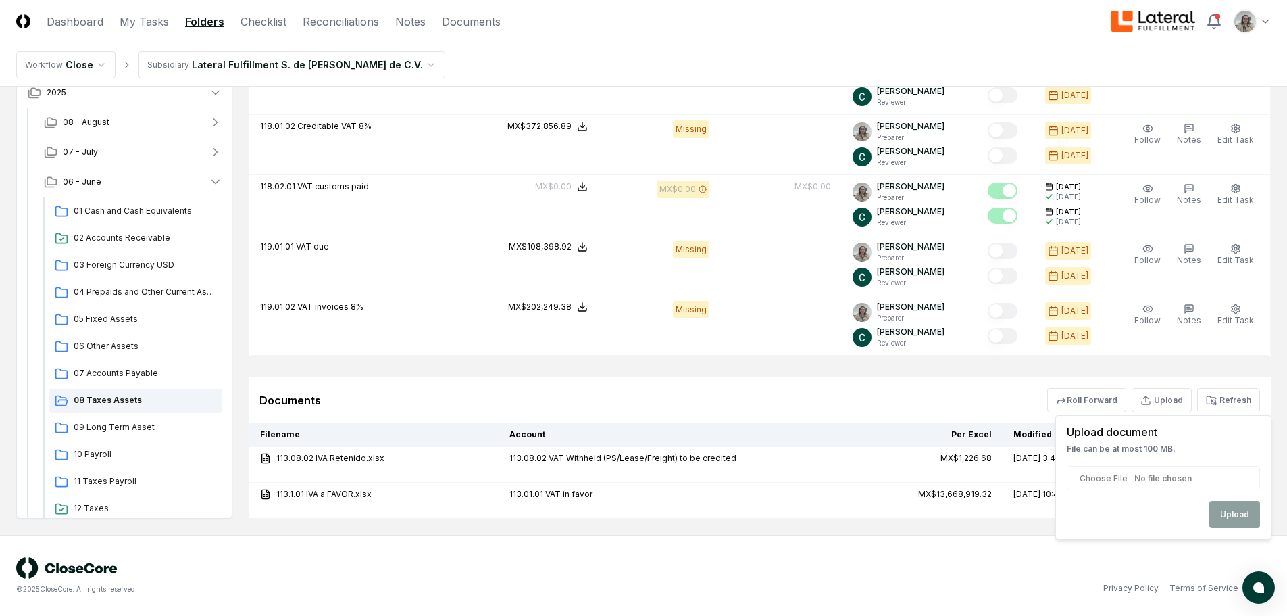
click at [1086, 472] on input "file" at bounding box center [1163, 478] width 193 height 24
type input "**********"
click at [1233, 513] on button "Upload" at bounding box center [1234, 514] width 51 height 27
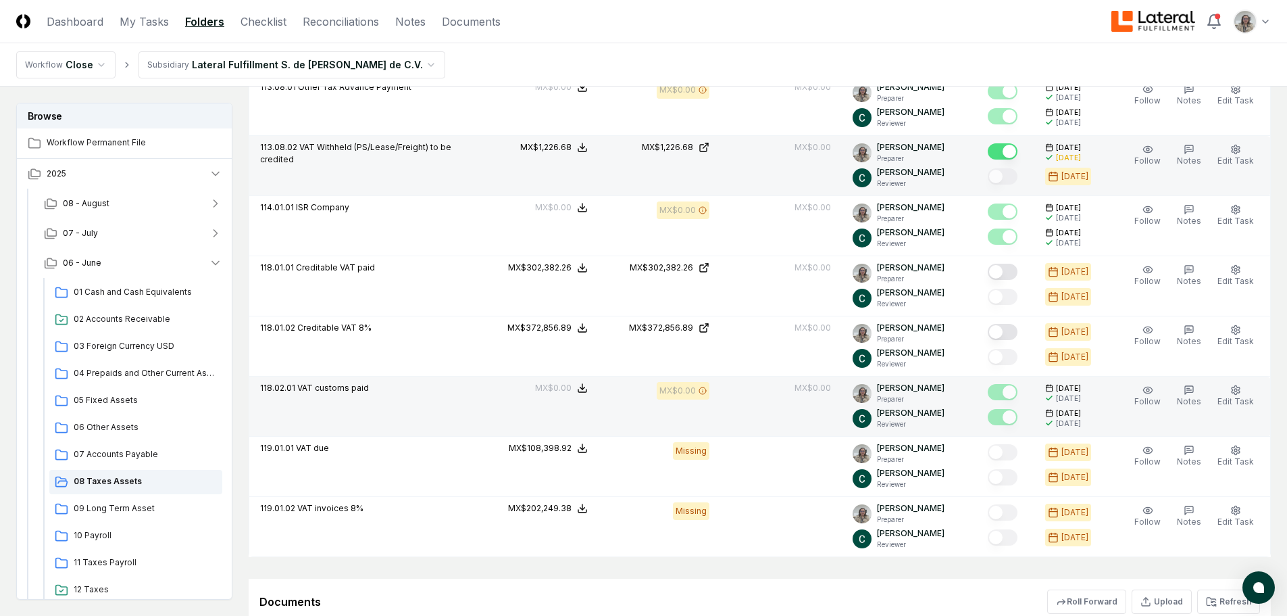
scroll to position [629, 0]
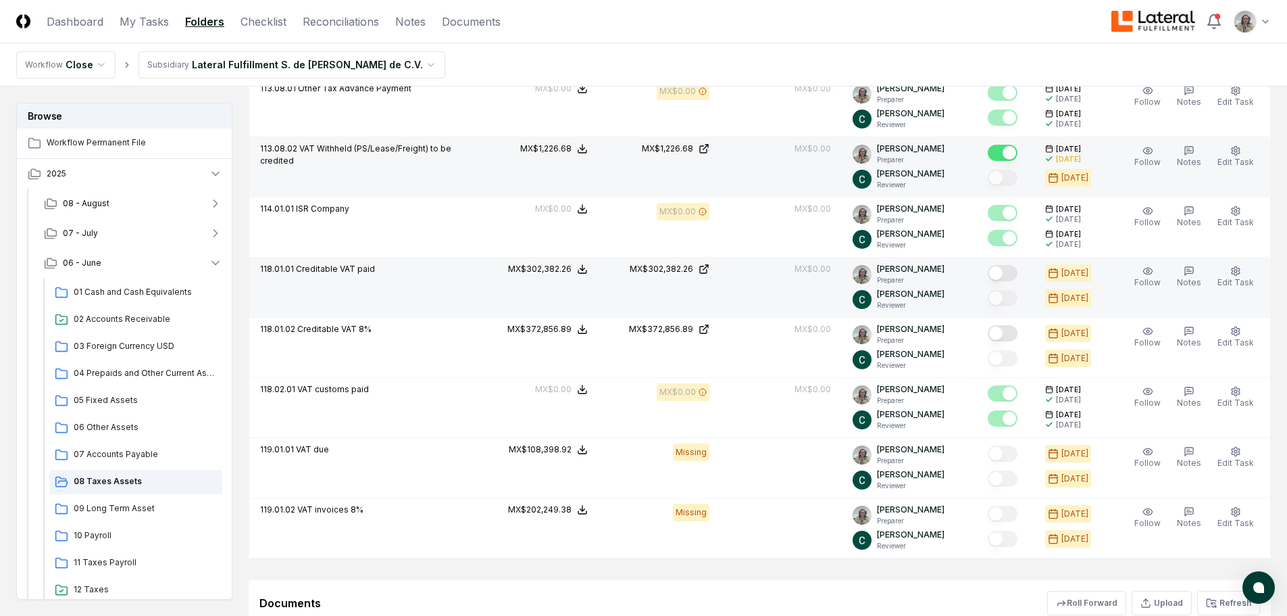
click at [1018, 279] on button "Mark complete" at bounding box center [1003, 273] width 30 height 16
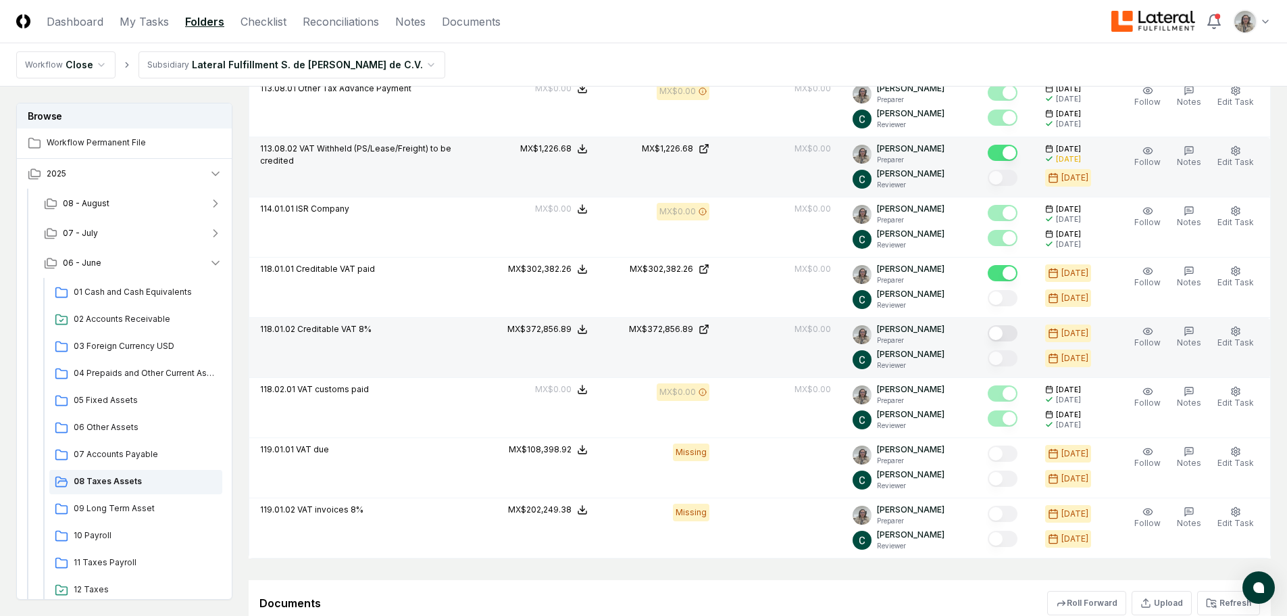
click at [1015, 330] on button "Mark complete" at bounding box center [1003, 333] width 30 height 16
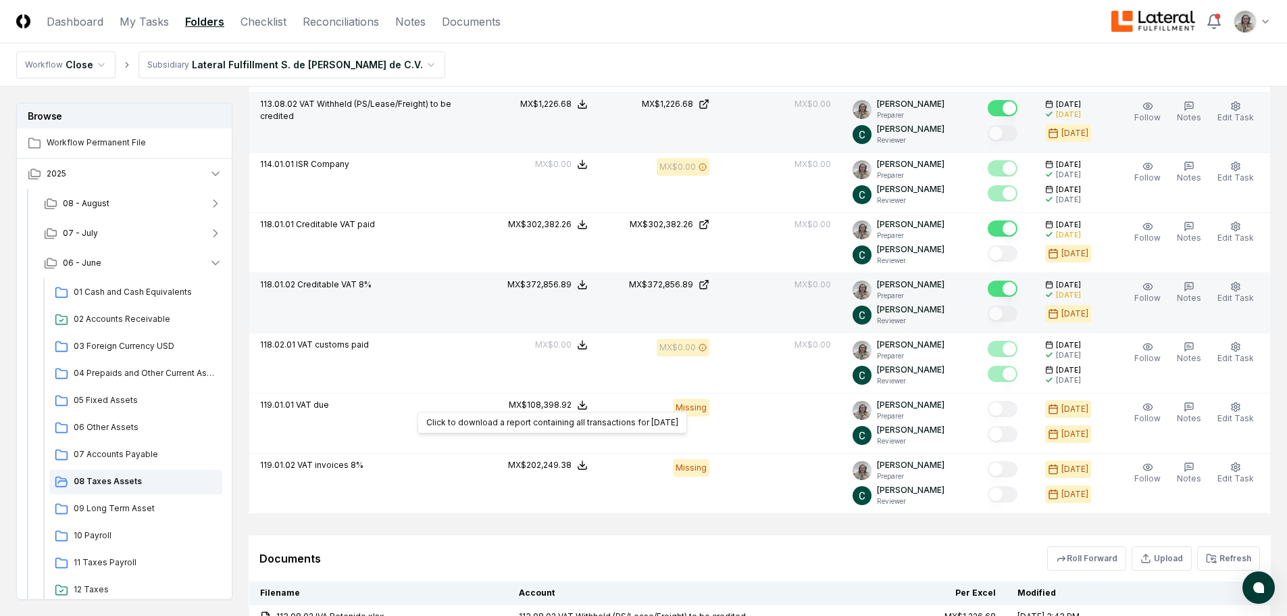
scroll to position [697, 0]
